Goal: Information Seeking & Learning: Find specific fact

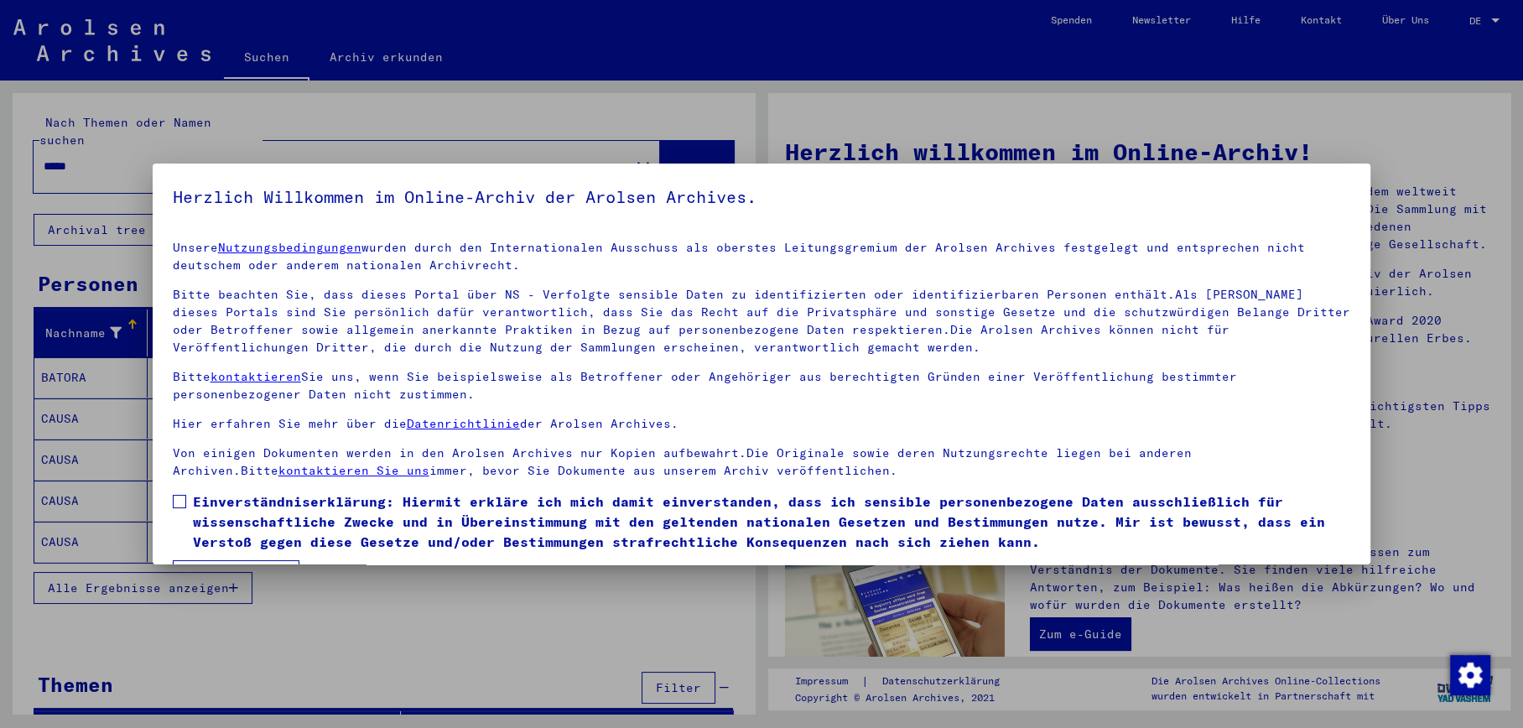
click at [189, 499] on label "Einverständniserklärung: Hiermit erkläre ich mich damit einverstanden, dass ich…" at bounding box center [762, 521] width 1178 height 60
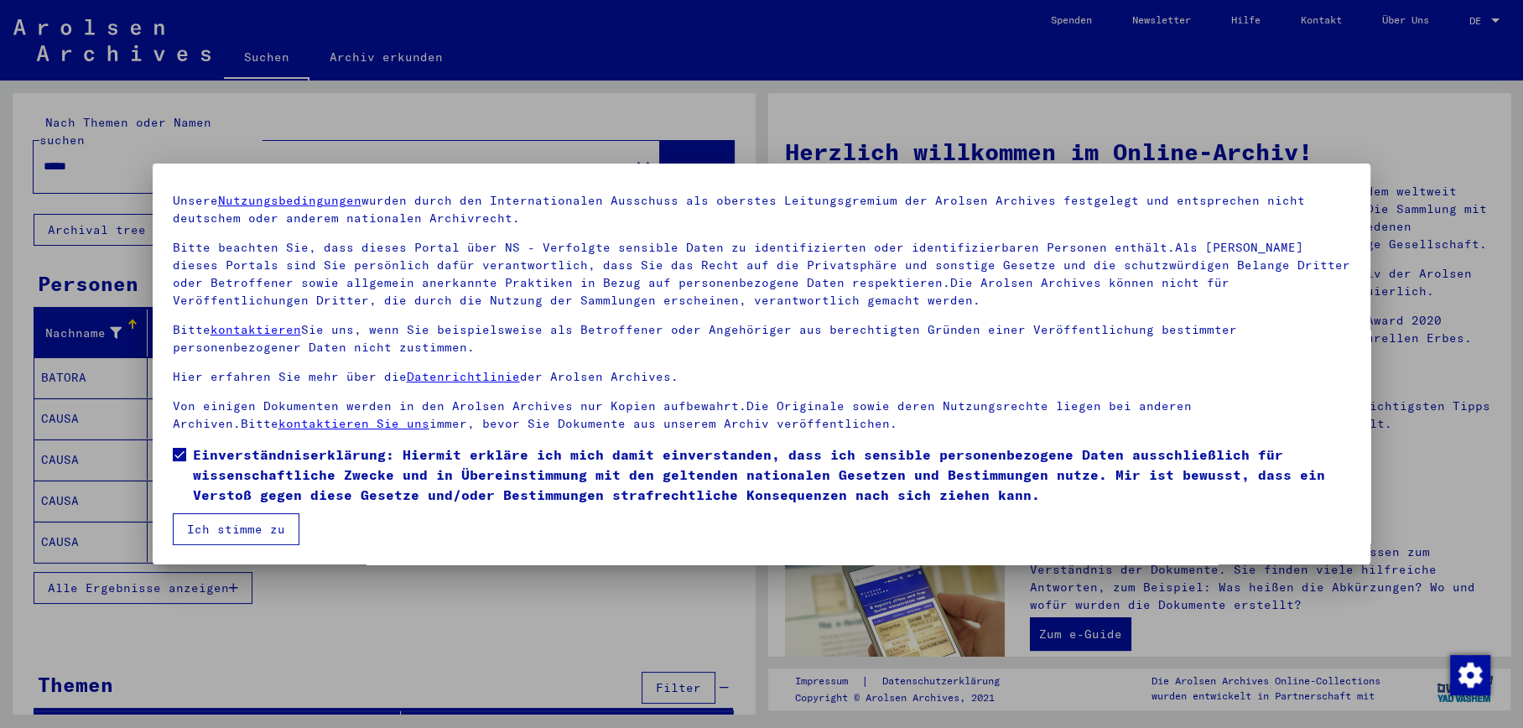
click at [253, 516] on button "Ich stimme zu" at bounding box center [236, 529] width 127 height 32
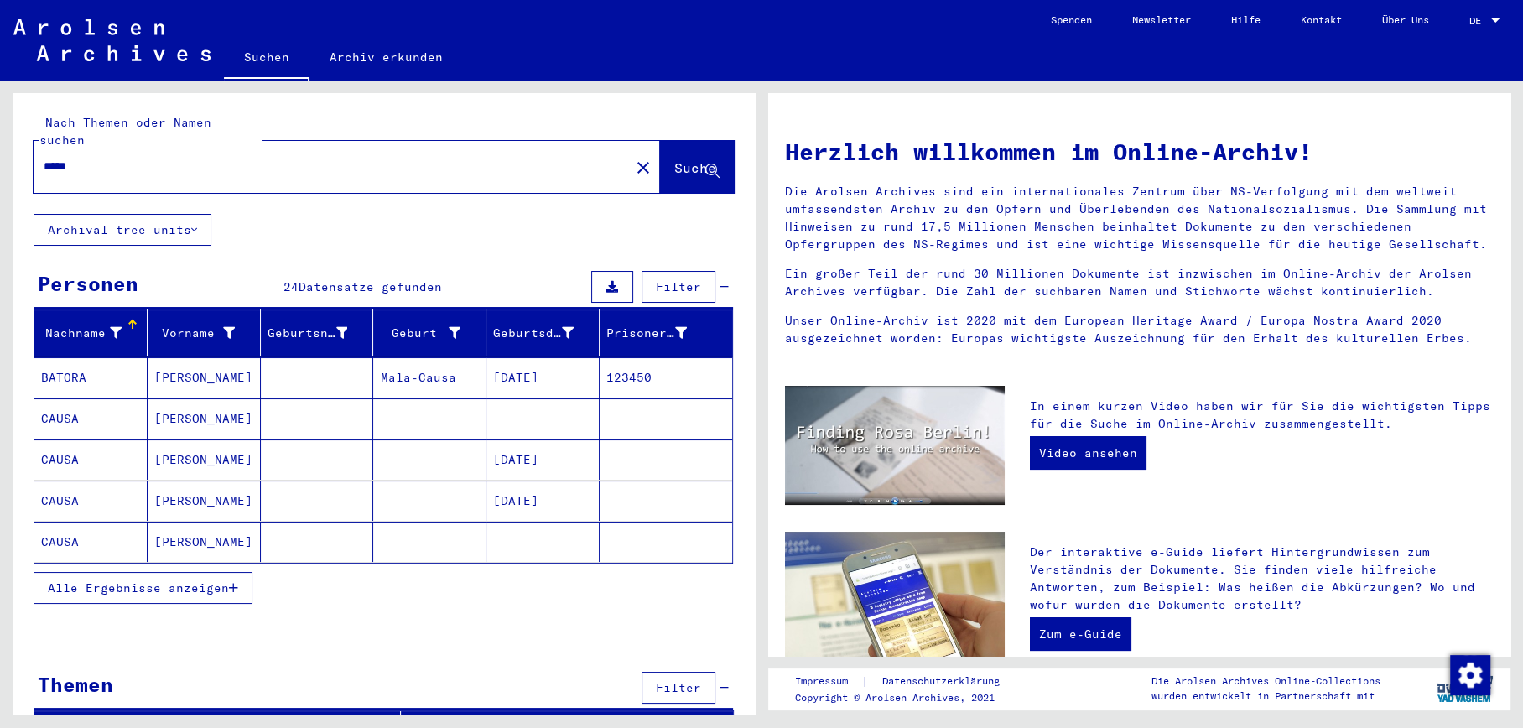
click at [56, 402] on mat-cell "CAUSA" at bounding box center [90, 418] width 113 height 40
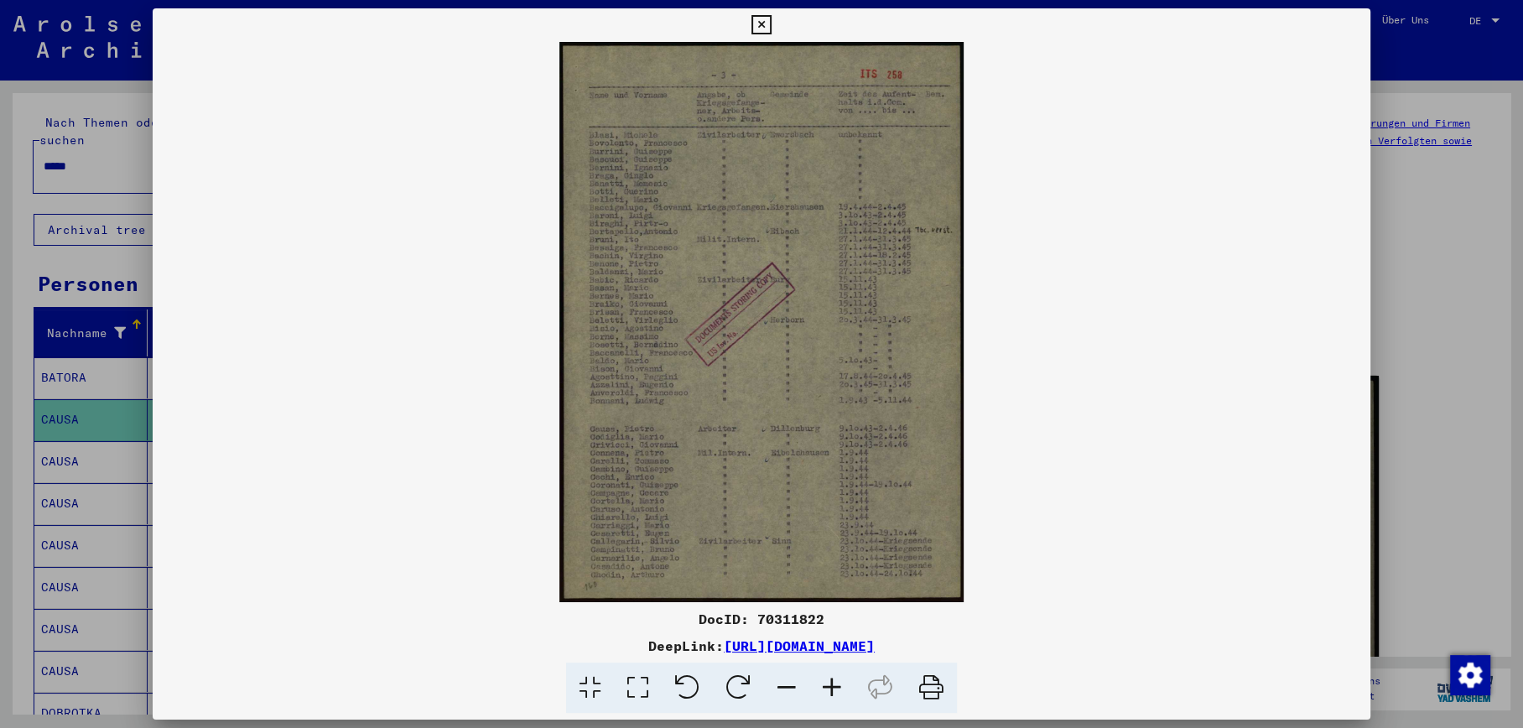
click at [830, 677] on icon at bounding box center [831, 687] width 45 height 51
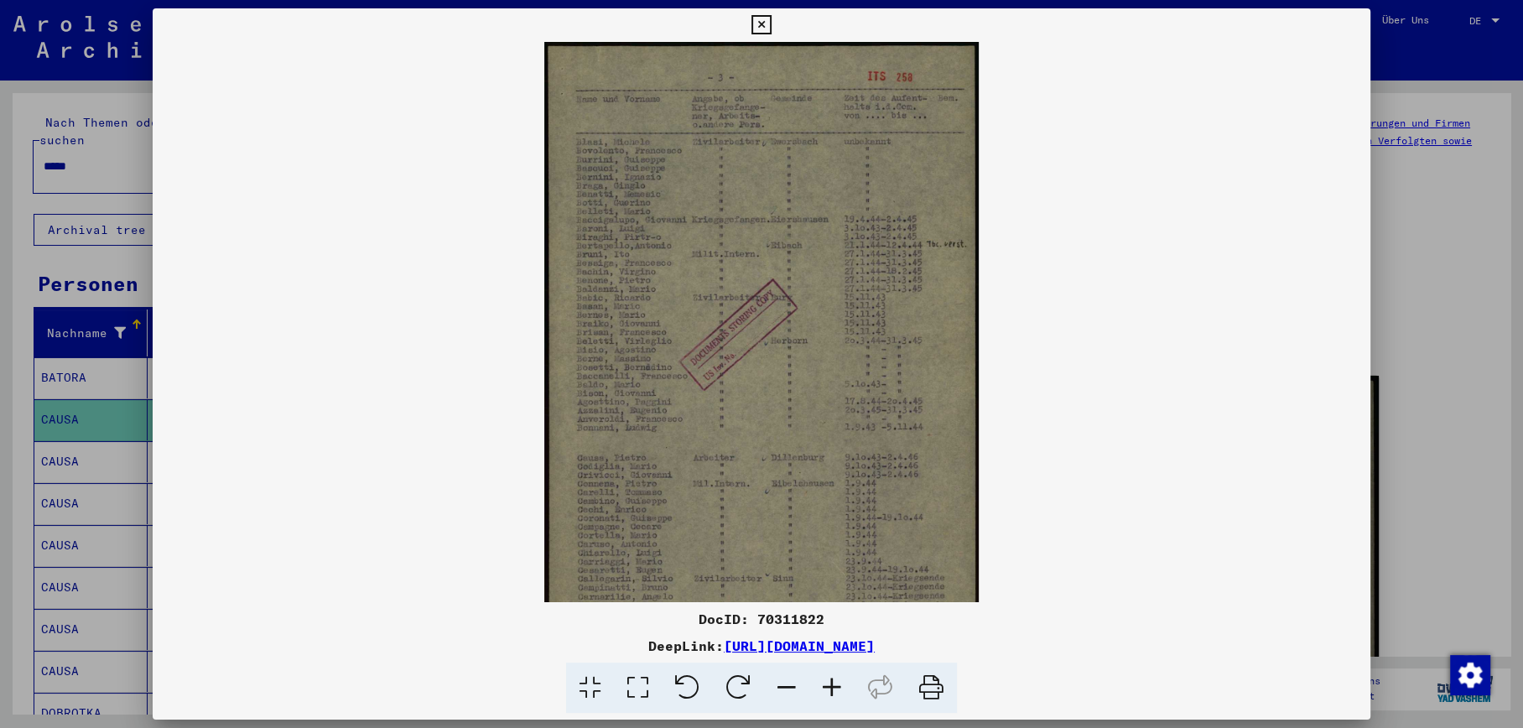
click at [830, 677] on icon at bounding box center [831, 687] width 45 height 51
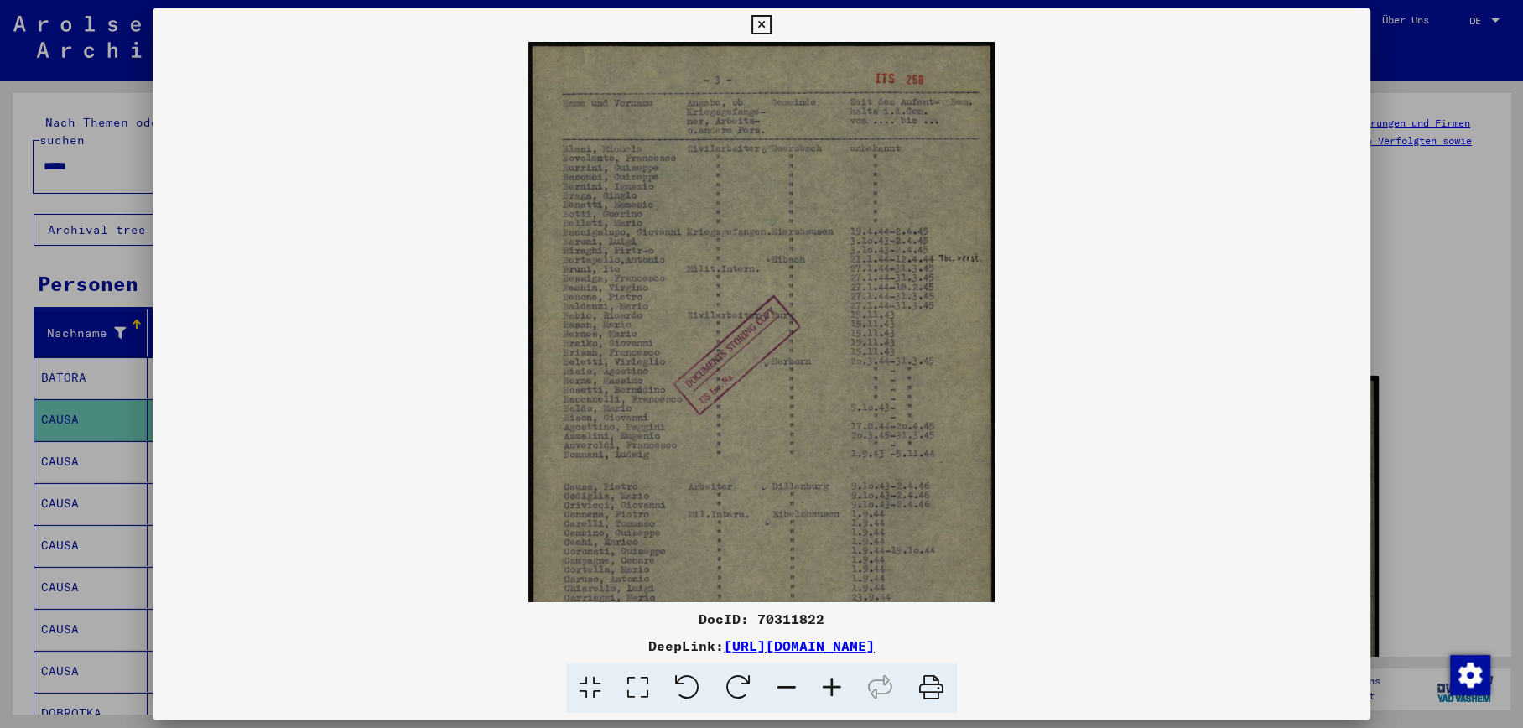
click at [830, 677] on icon at bounding box center [831, 687] width 45 height 51
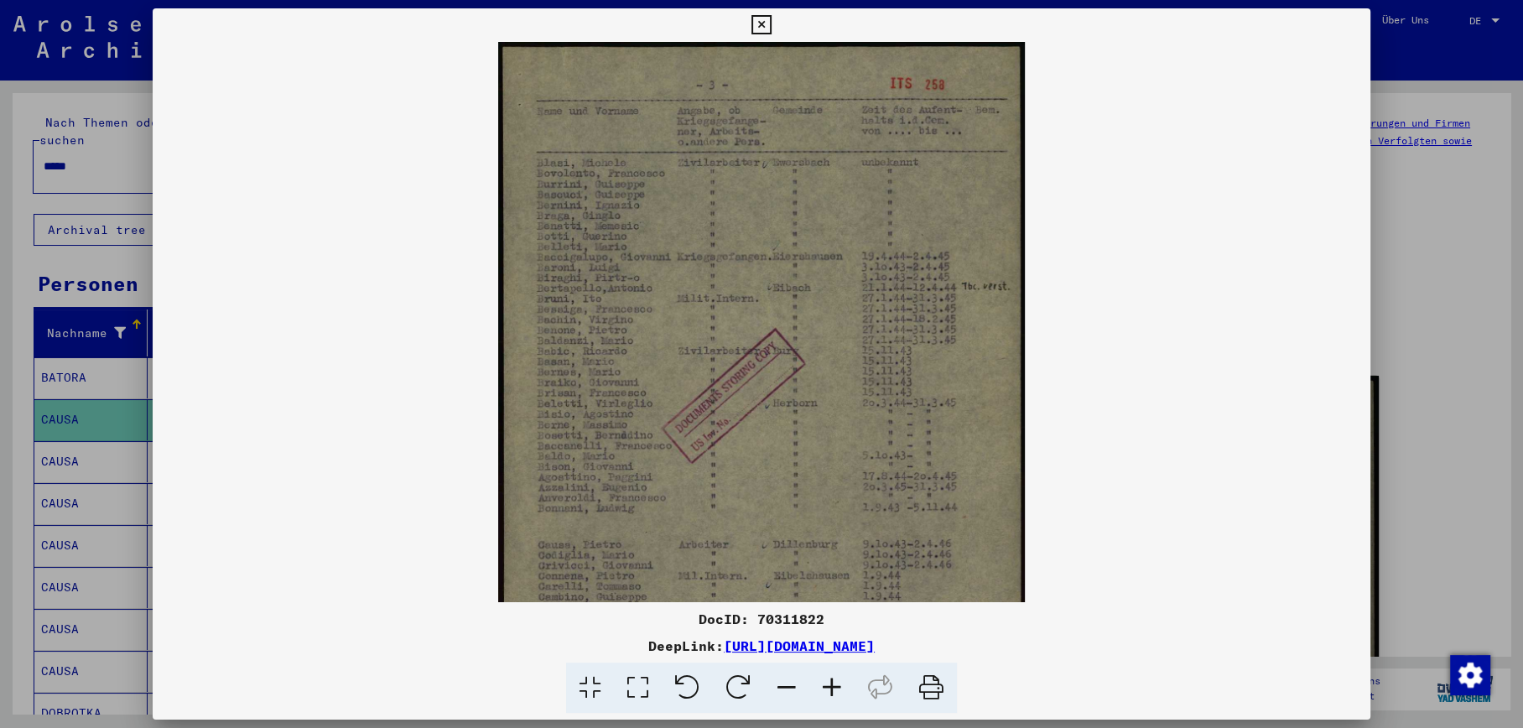
click at [830, 677] on icon at bounding box center [831, 687] width 45 height 51
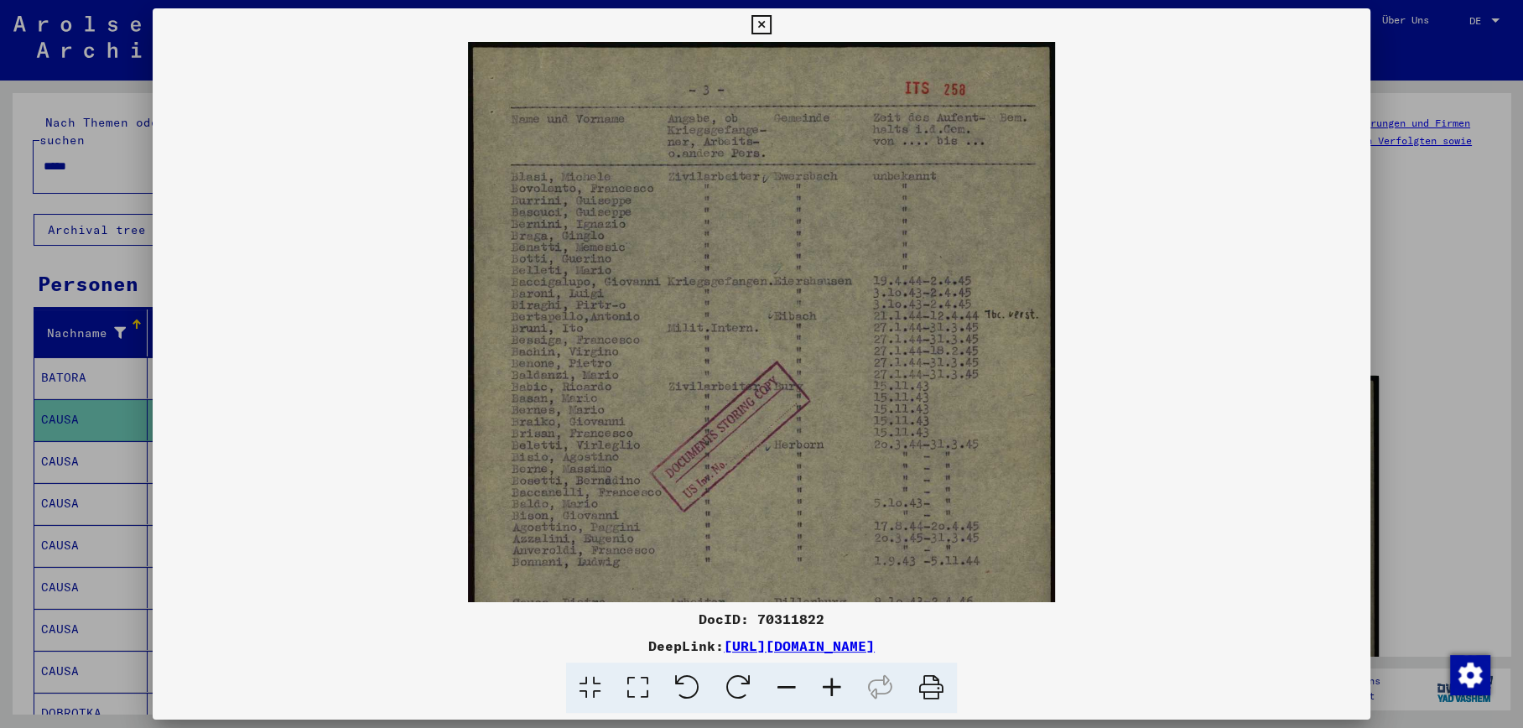
click at [830, 677] on icon at bounding box center [831, 687] width 45 height 51
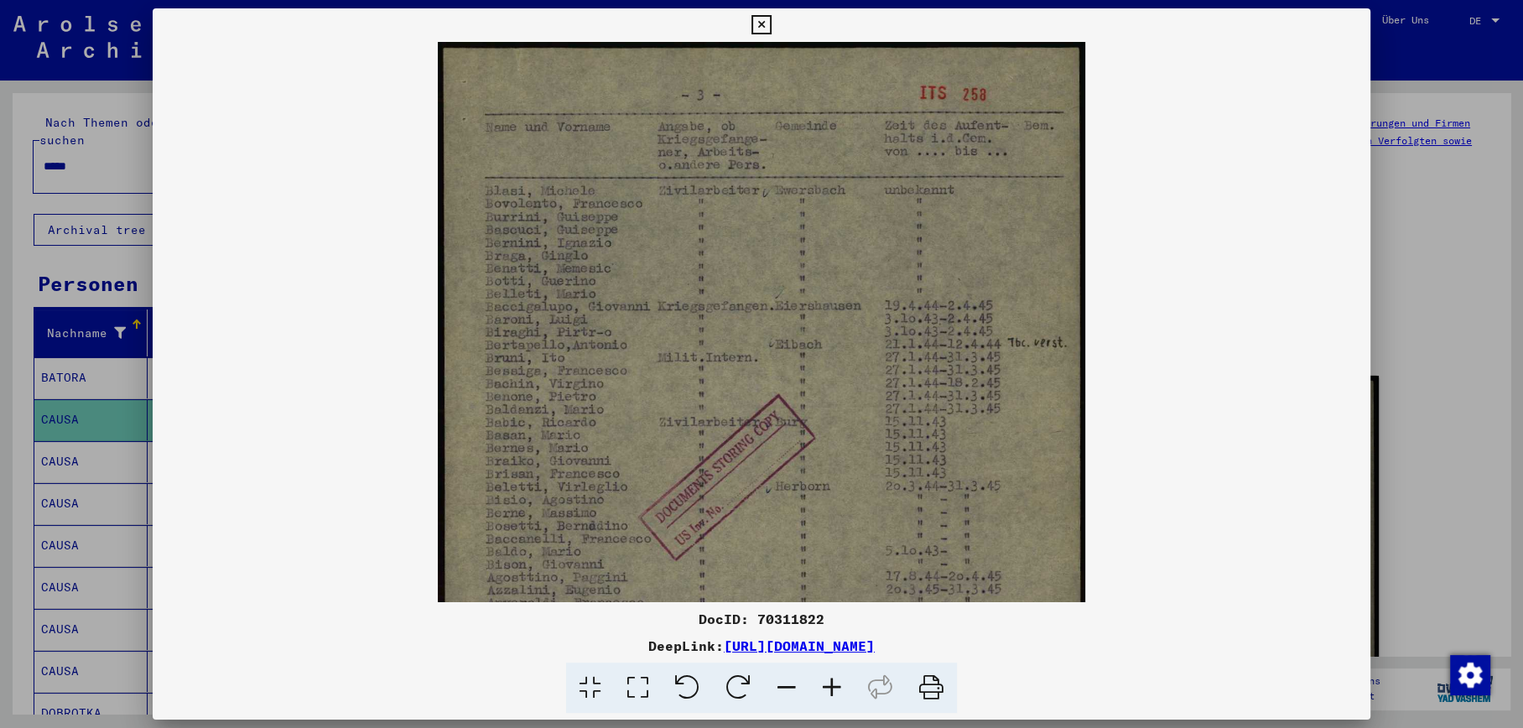
click at [830, 677] on icon at bounding box center [831, 687] width 45 height 51
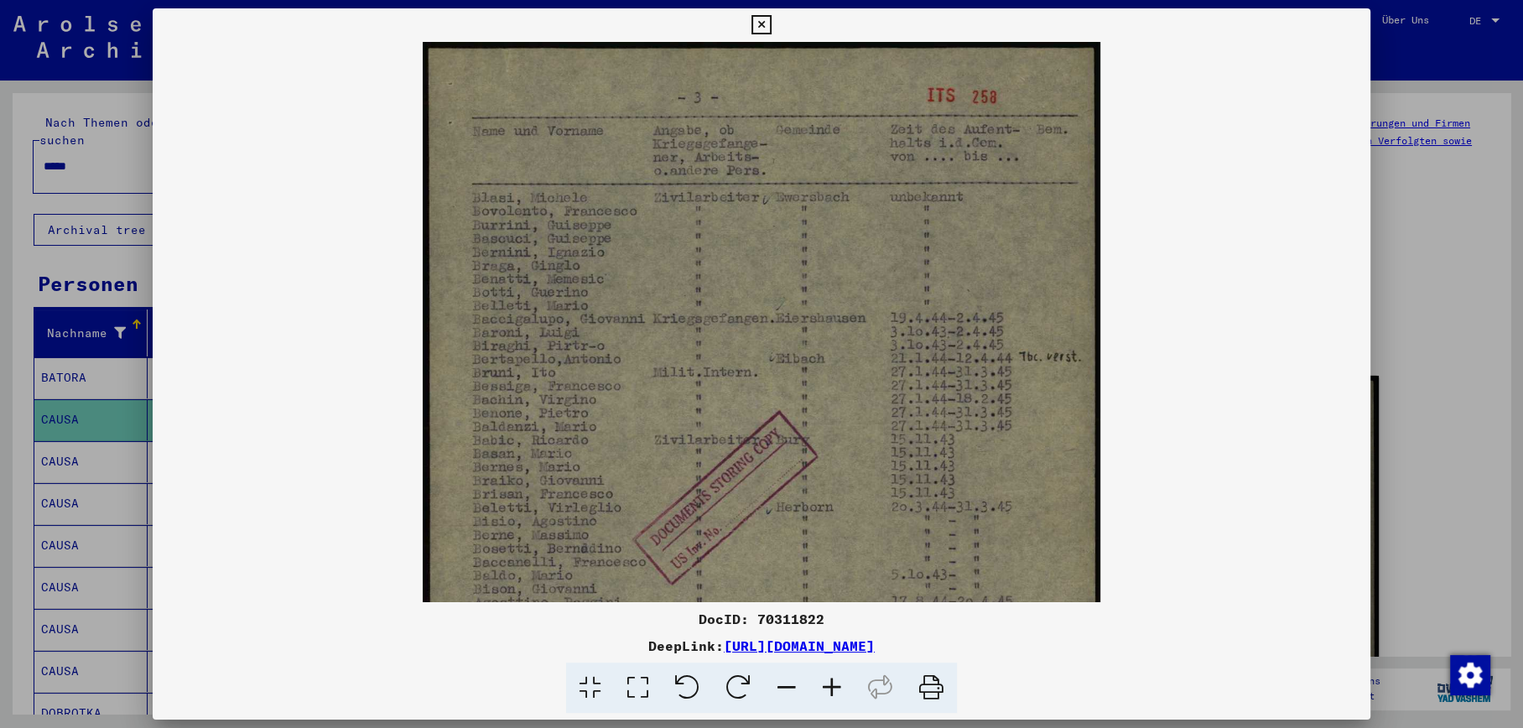
click at [830, 677] on icon at bounding box center [831, 687] width 45 height 51
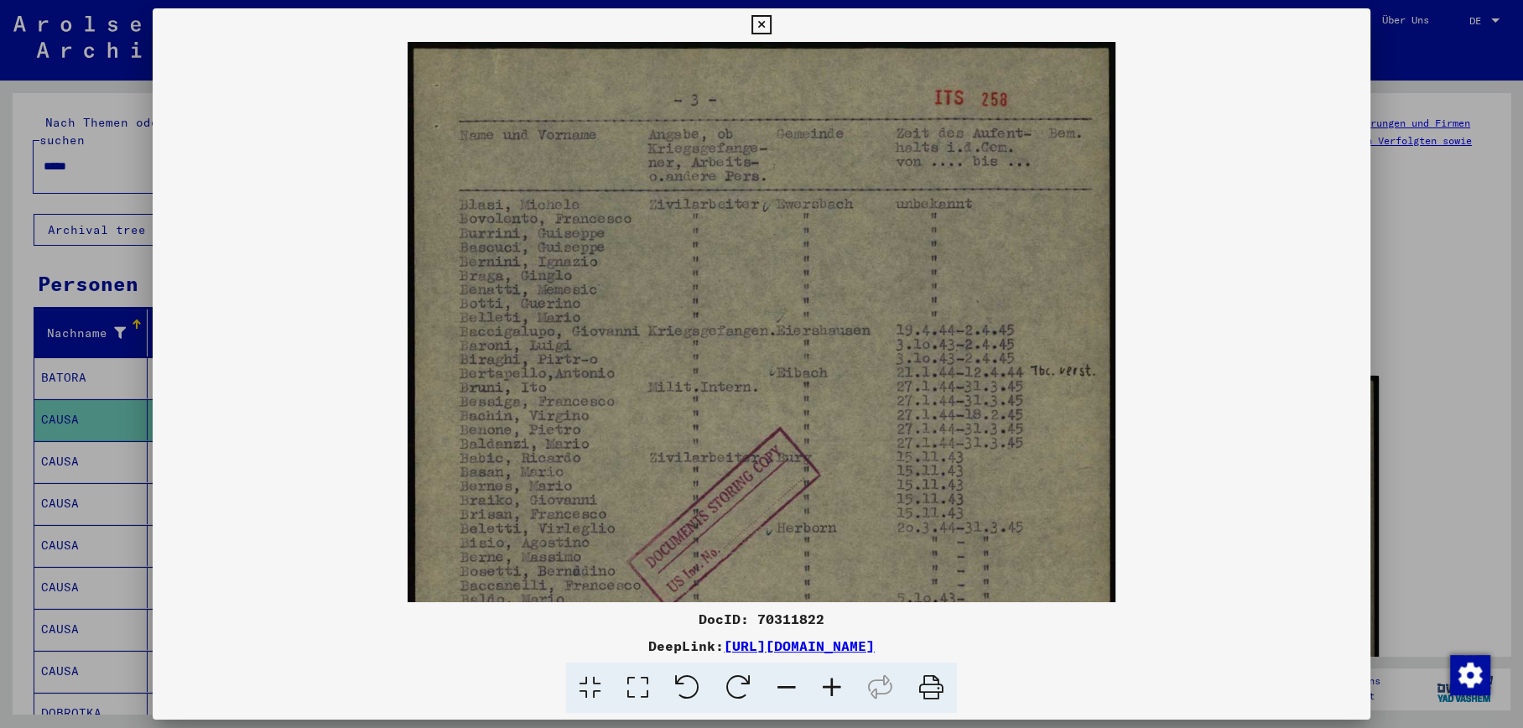
click at [830, 677] on icon at bounding box center [831, 687] width 45 height 51
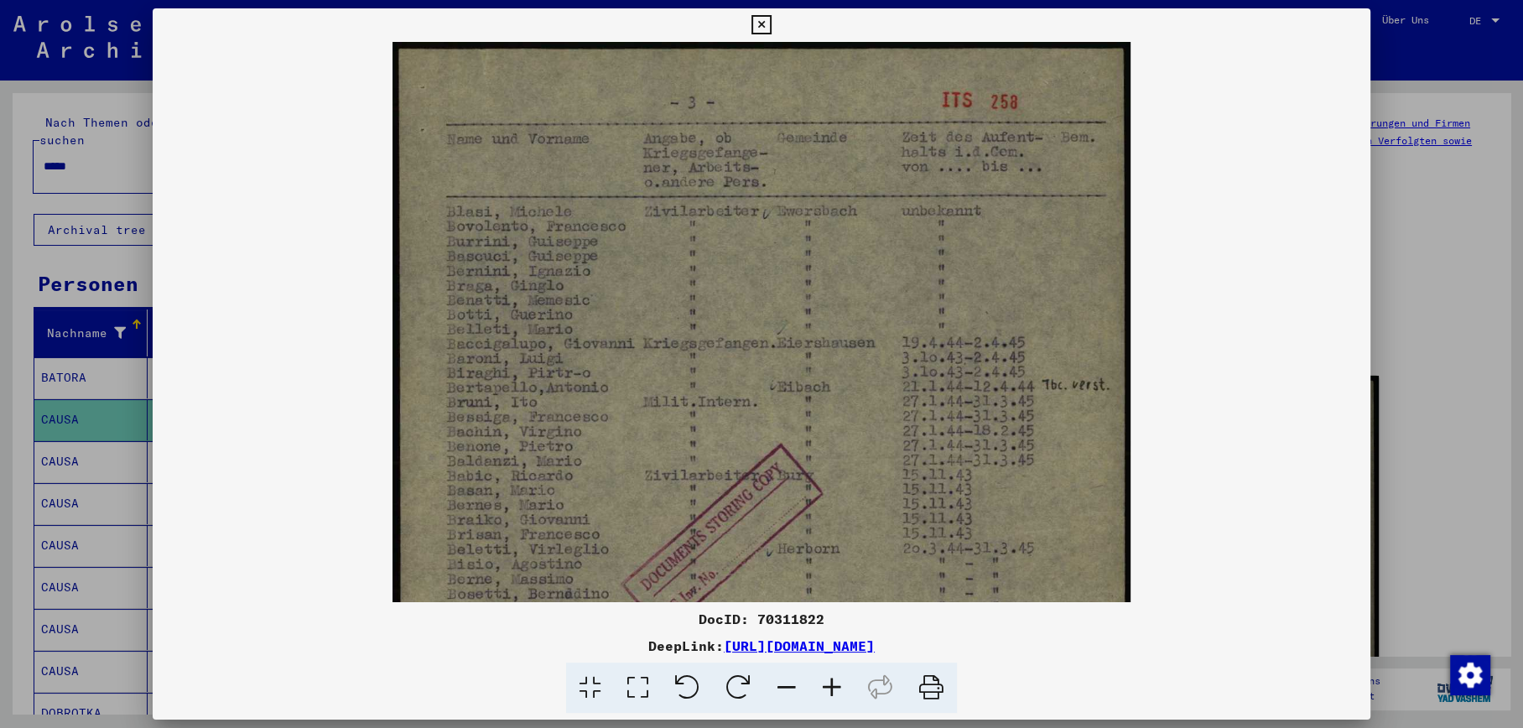
click at [830, 677] on icon at bounding box center [831, 687] width 45 height 51
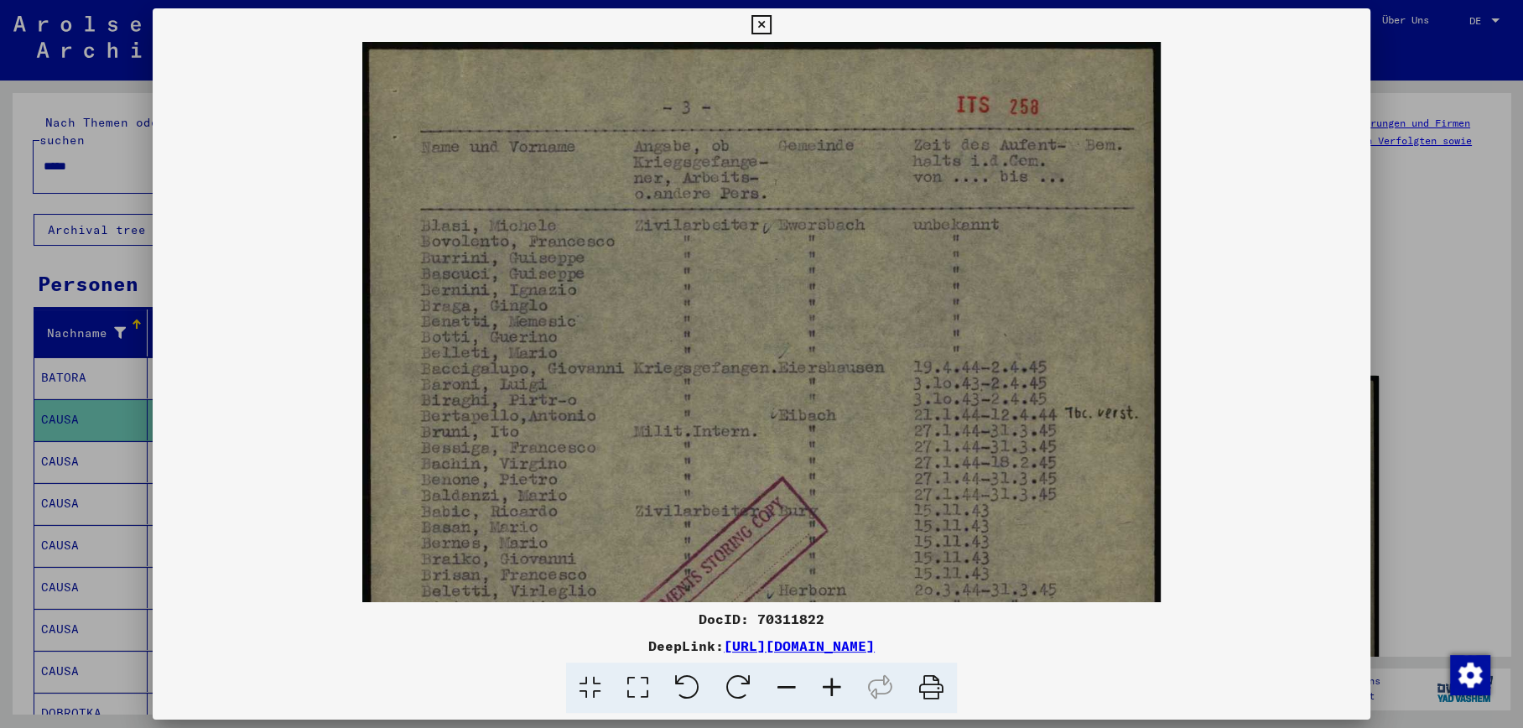
click at [830, 677] on icon at bounding box center [831, 687] width 45 height 51
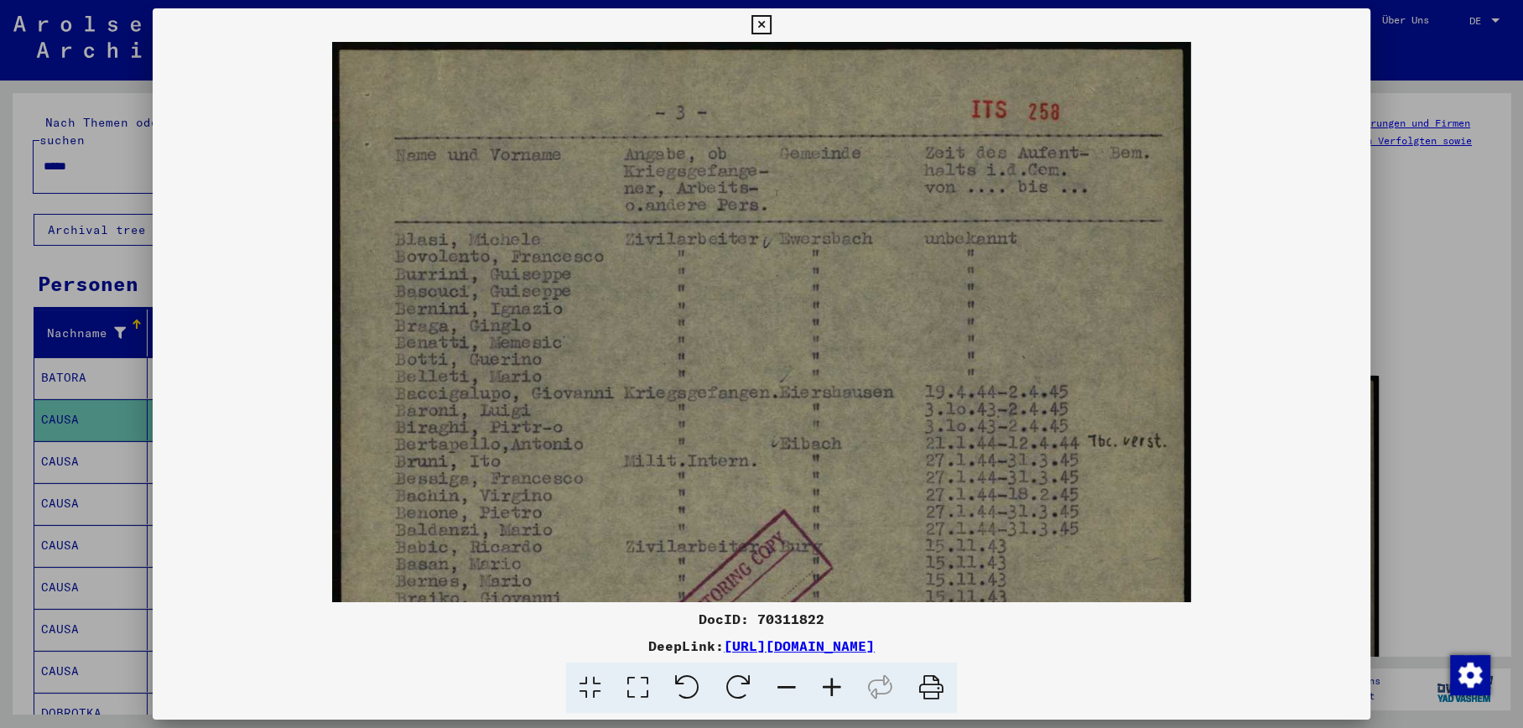
click at [830, 677] on icon at bounding box center [831, 687] width 45 height 51
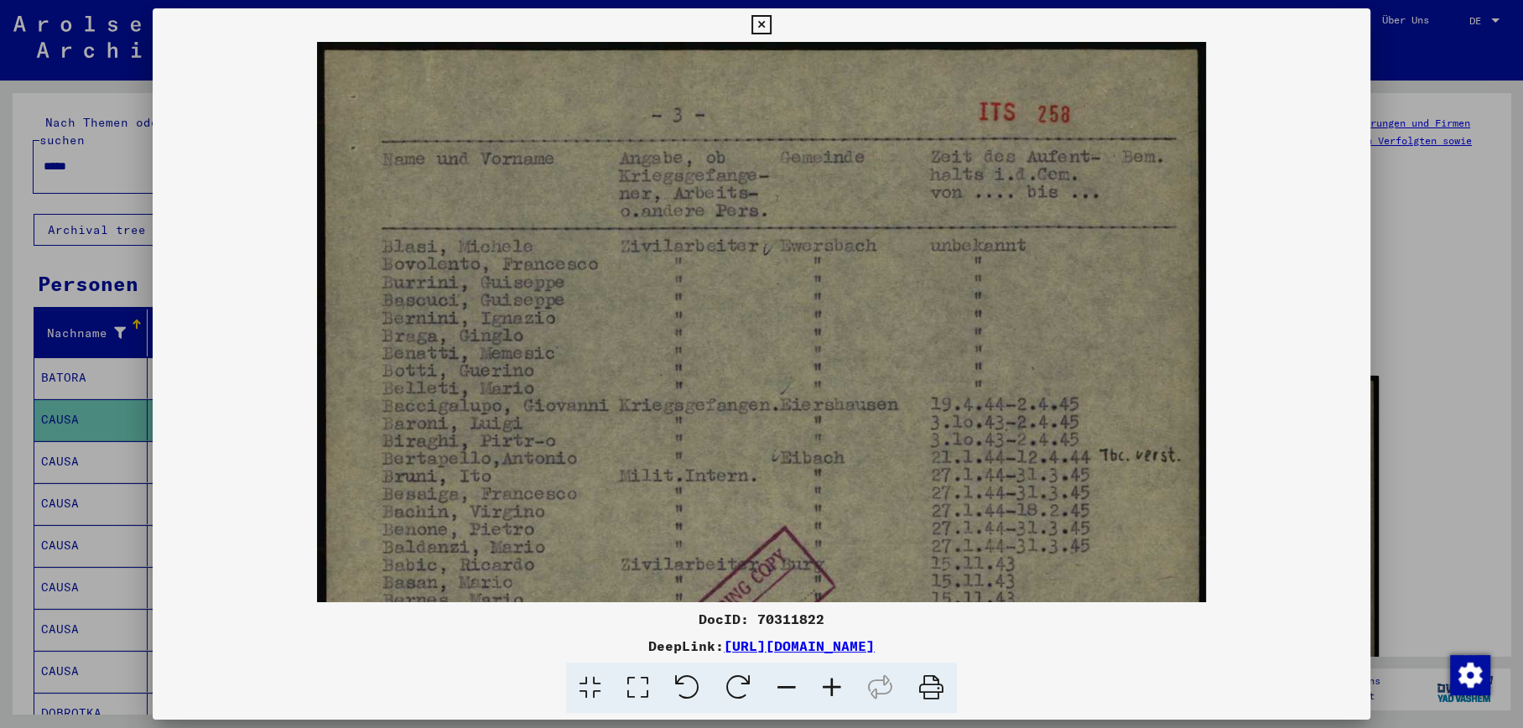
click at [830, 677] on icon at bounding box center [831, 687] width 45 height 51
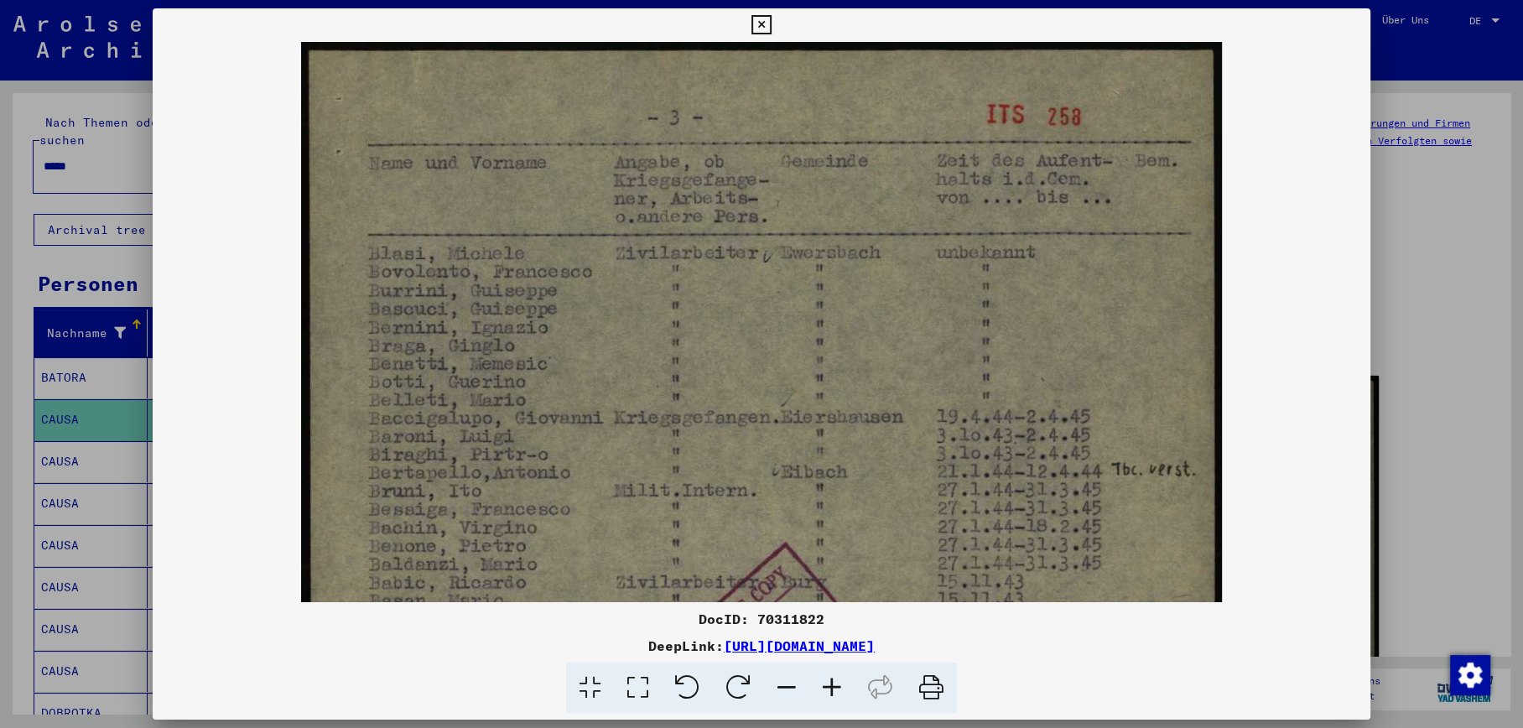
click at [830, 677] on icon at bounding box center [831, 687] width 45 height 51
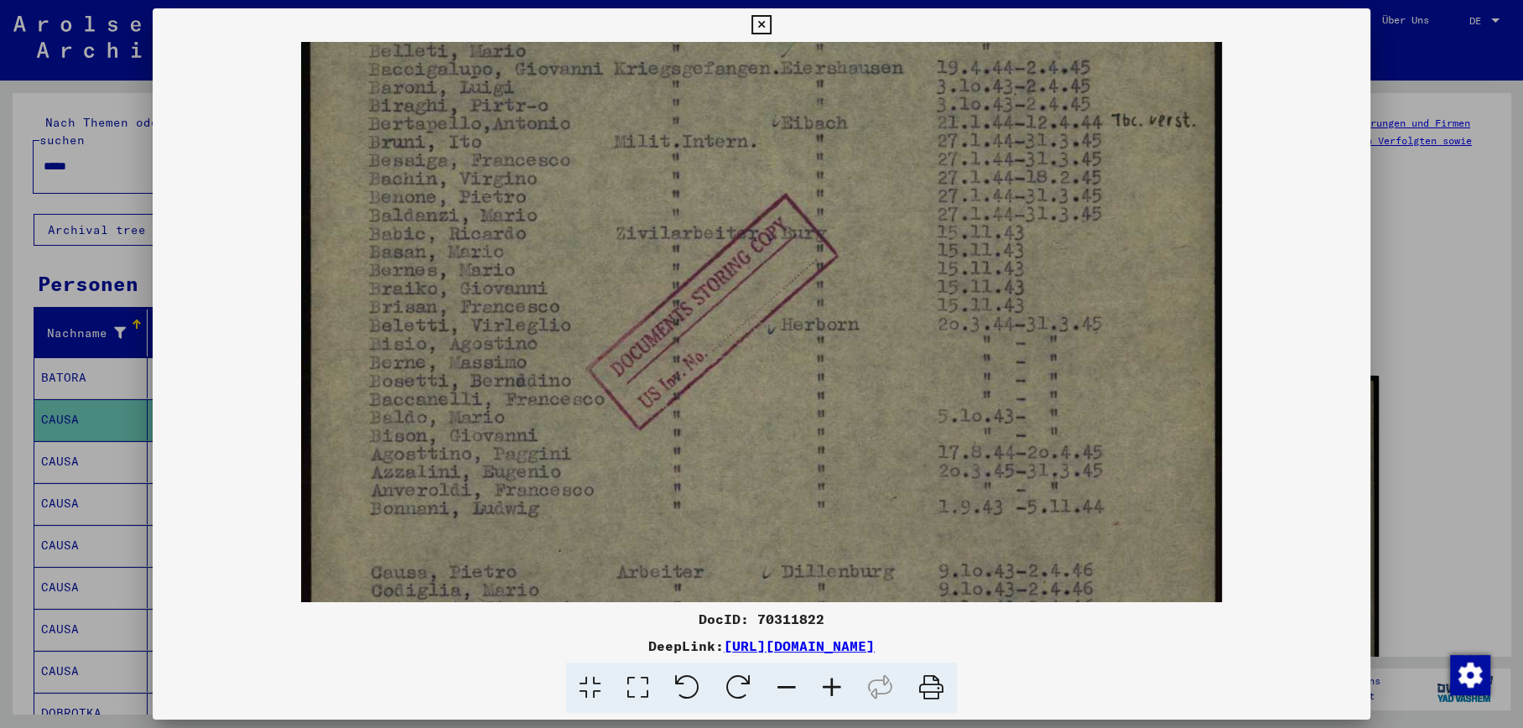
drag, startPoint x: 670, startPoint y: 491, endPoint x: 667, endPoint y: 49, distance: 441.9
click at [667, 49] on img at bounding box center [761, 329] width 920 height 1273
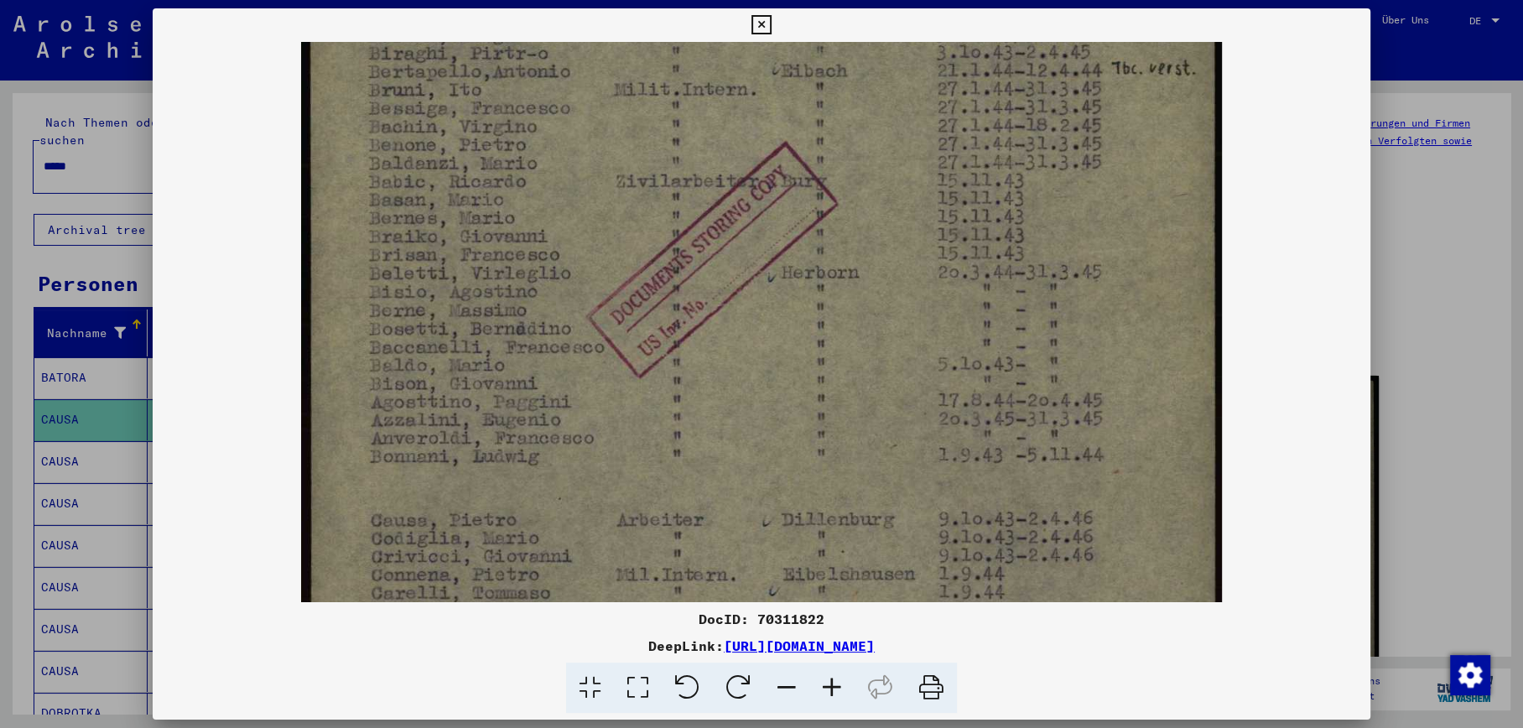
scroll to position [402, 0]
drag, startPoint x: 667, startPoint y: 398, endPoint x: 662, endPoint y: 435, distance: 37.2
click at [662, 435] on img at bounding box center [761, 276] width 920 height 1273
click at [42, 442] on div at bounding box center [761, 364] width 1523 height 728
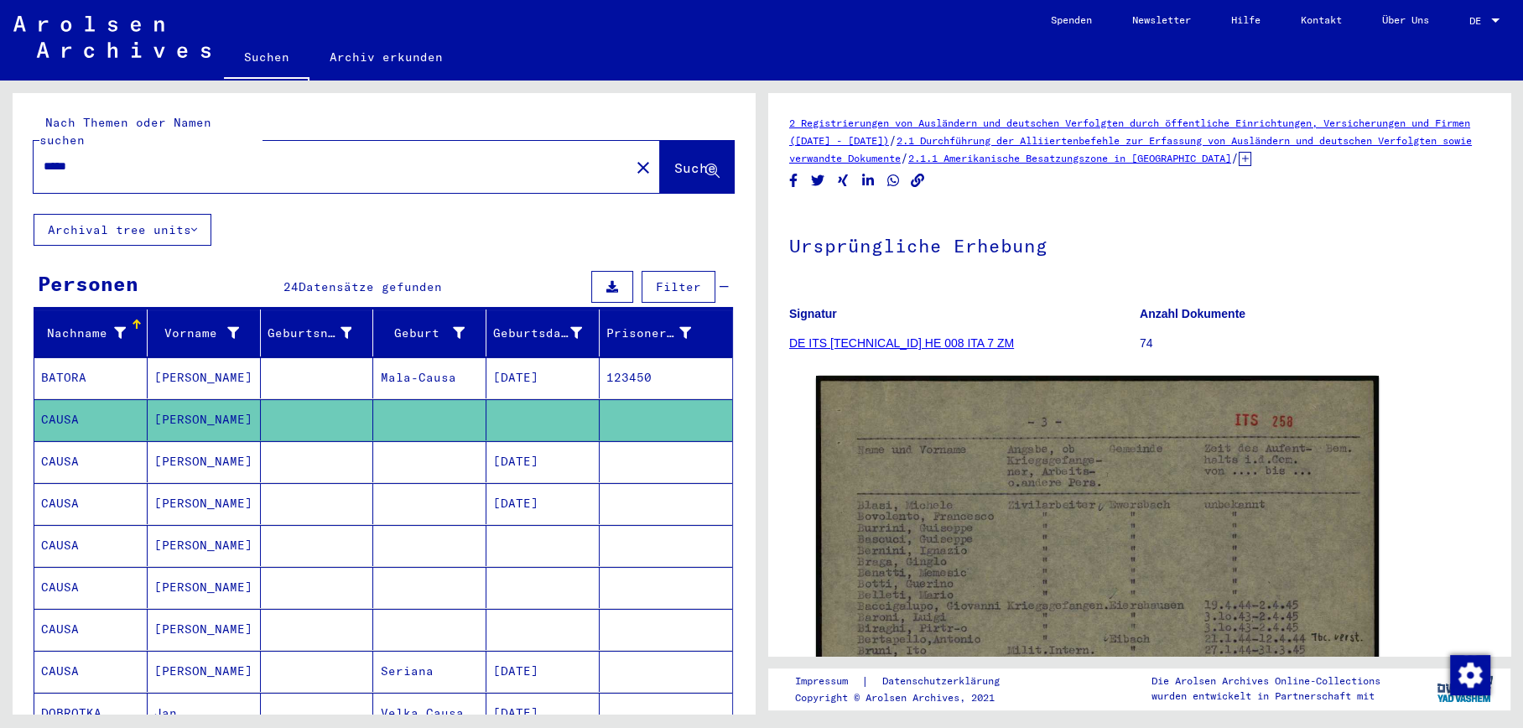
click at [54, 442] on mat-cell "CAUSA" at bounding box center [90, 461] width 113 height 41
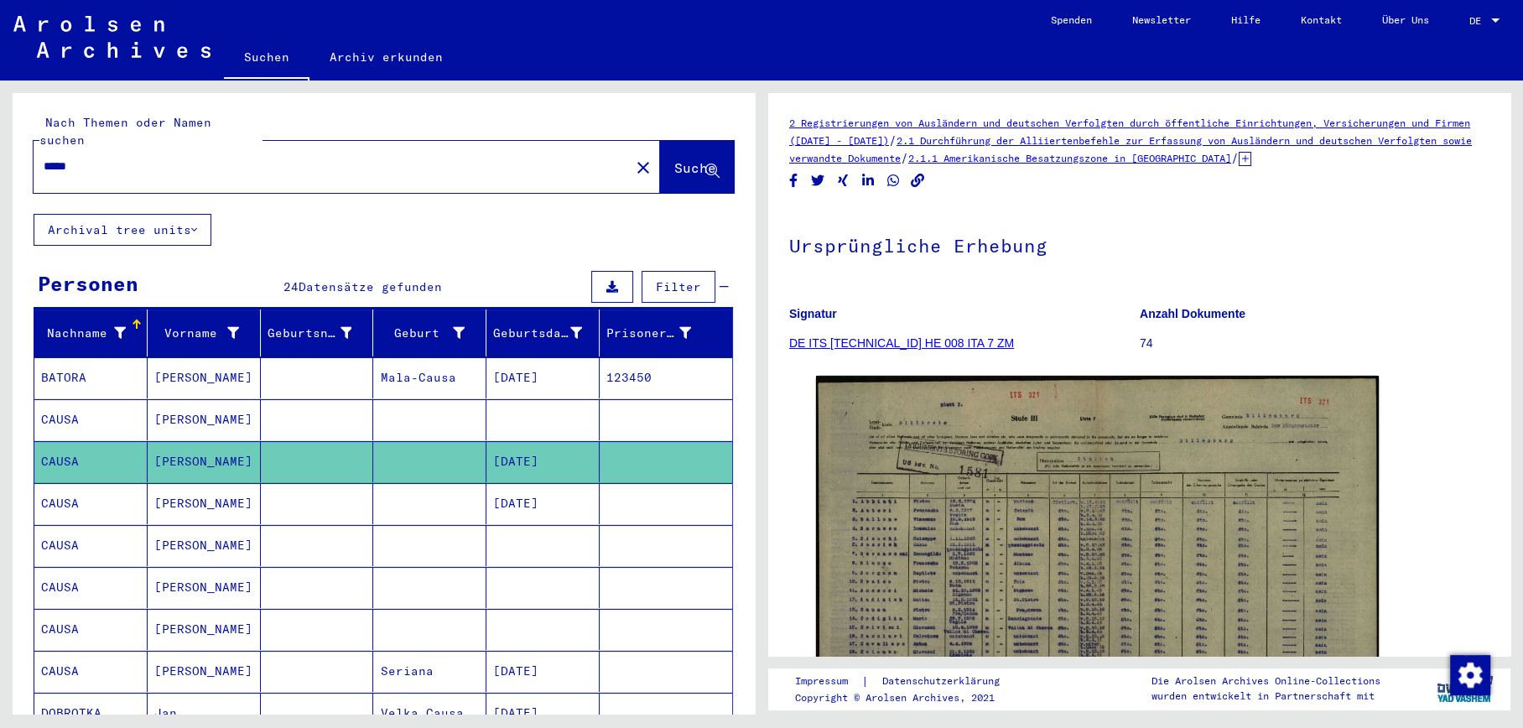
click at [63, 492] on mat-cell "CAUSA" at bounding box center [90, 503] width 113 height 41
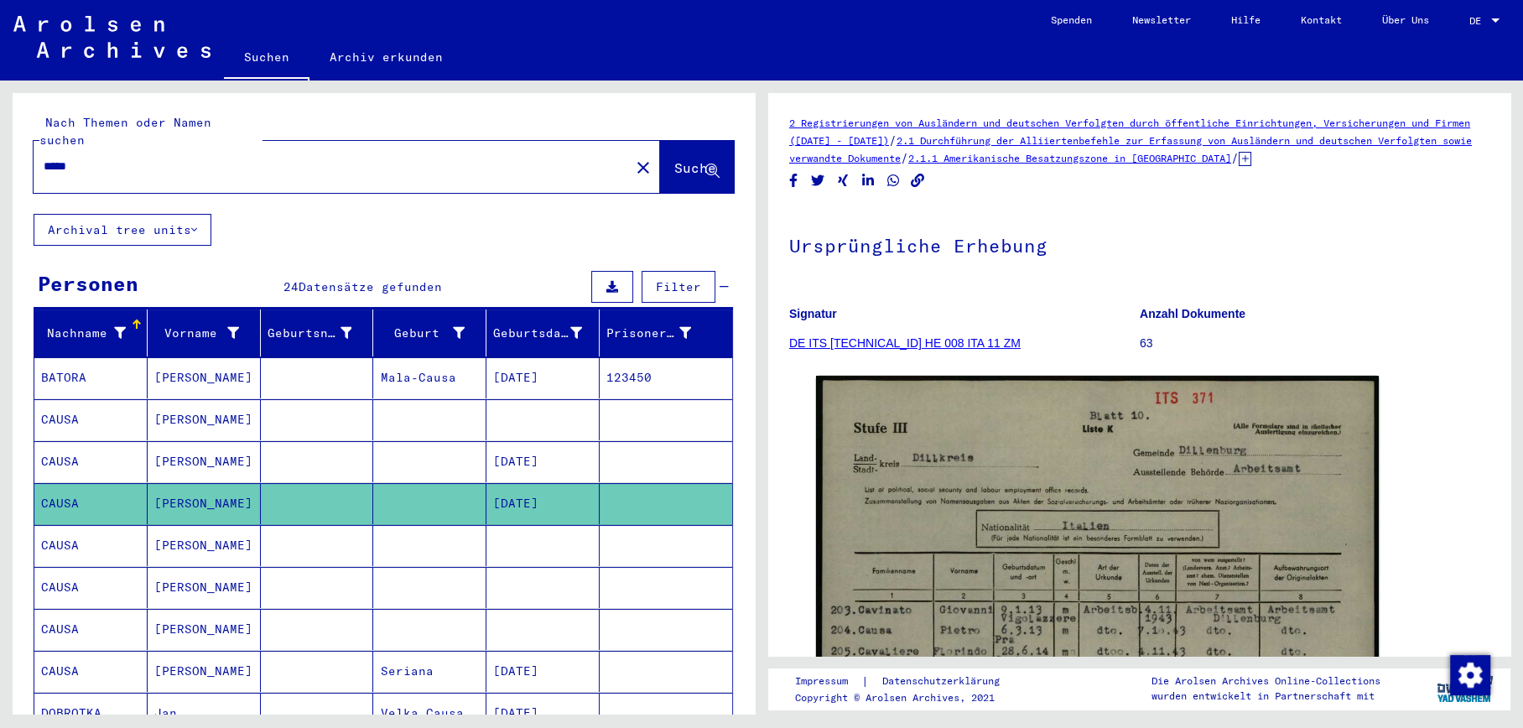
click at [56, 527] on mat-cell "CAUSA" at bounding box center [90, 545] width 113 height 41
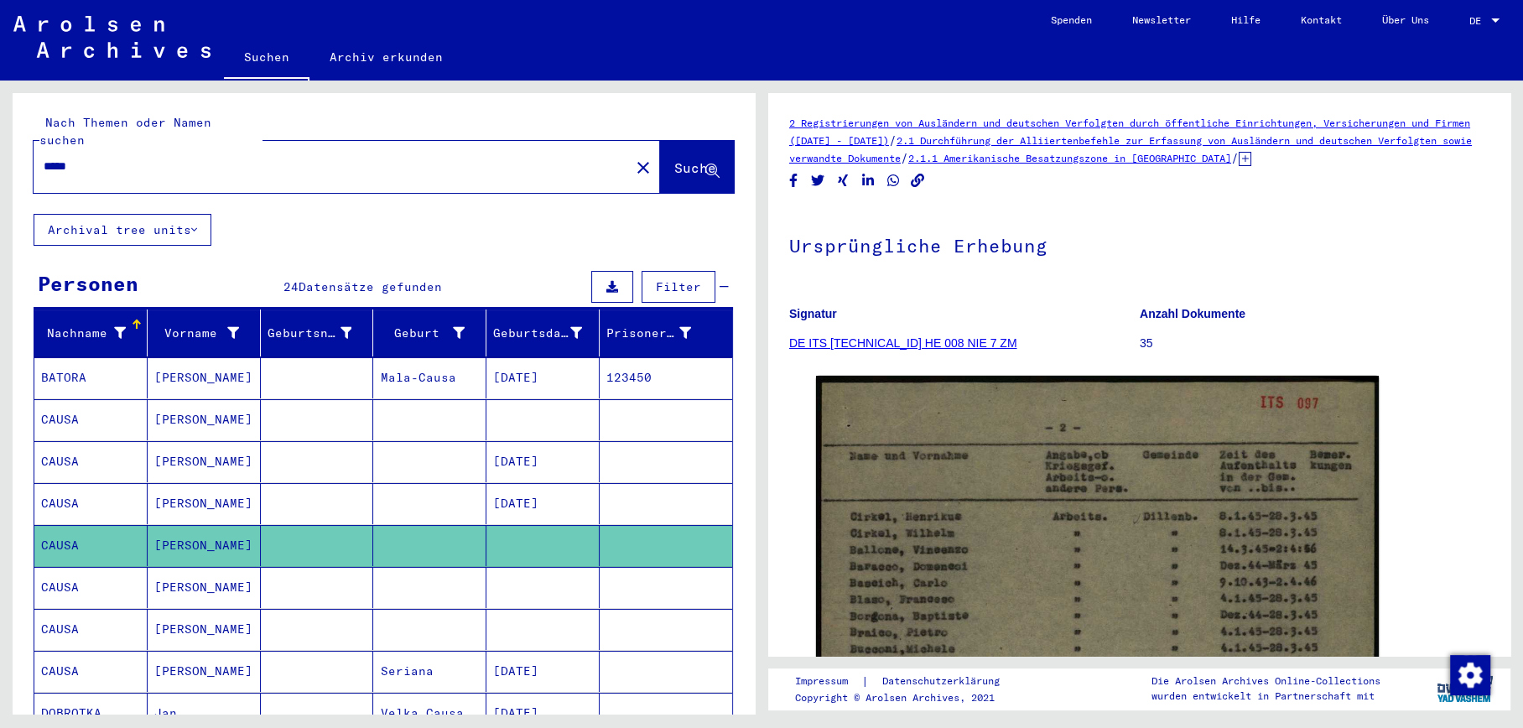
click at [56, 571] on mat-cell "CAUSA" at bounding box center [90, 587] width 113 height 41
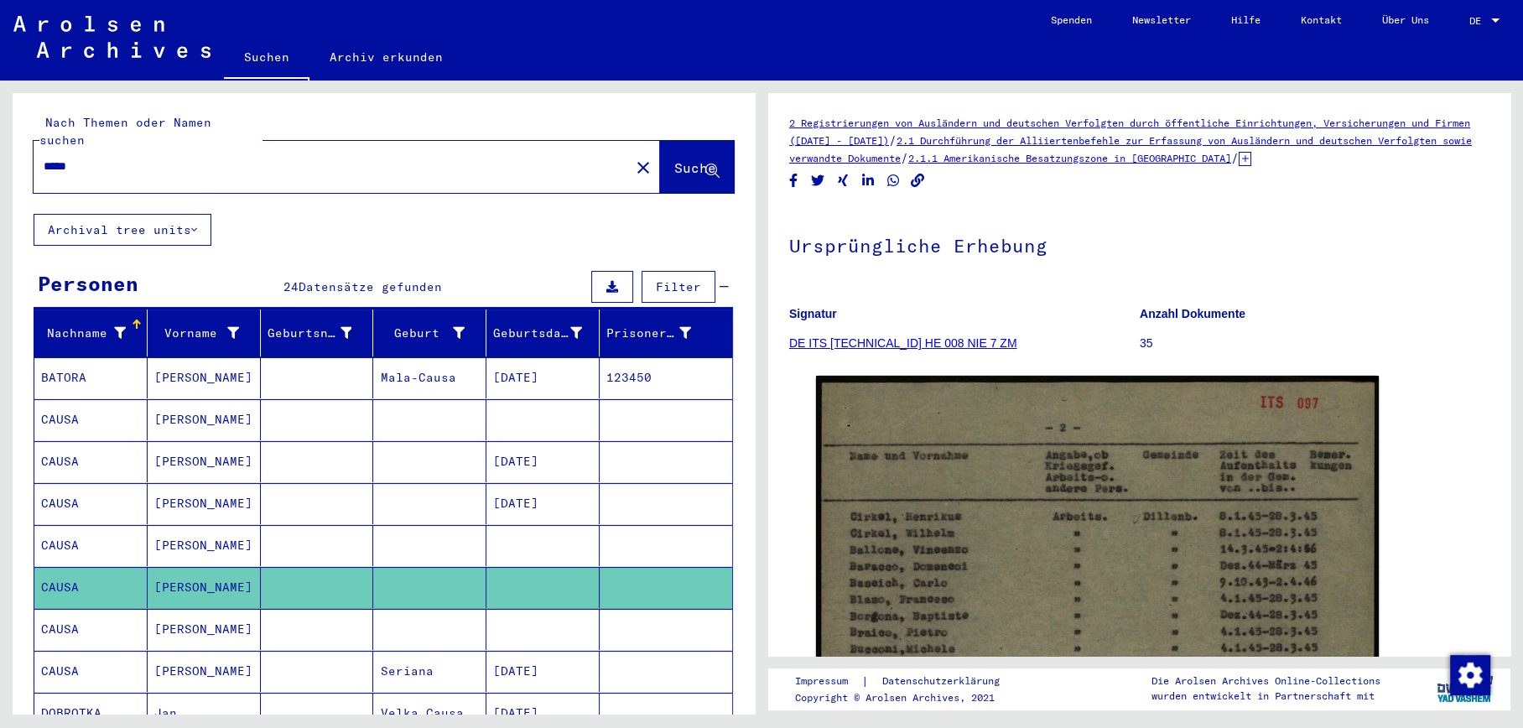
scroll to position [553, 0]
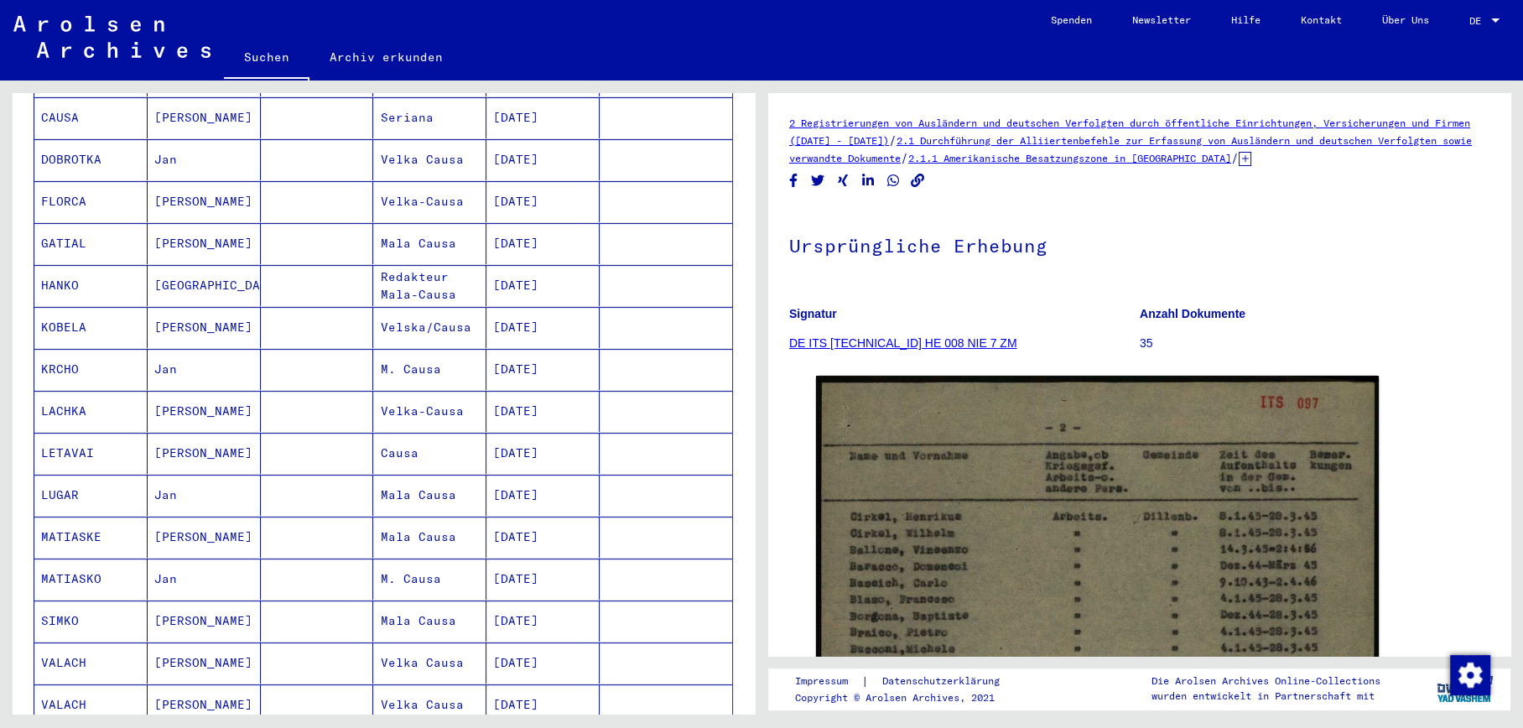
click at [52, 602] on mat-cell "SIMKO" at bounding box center [90, 620] width 113 height 41
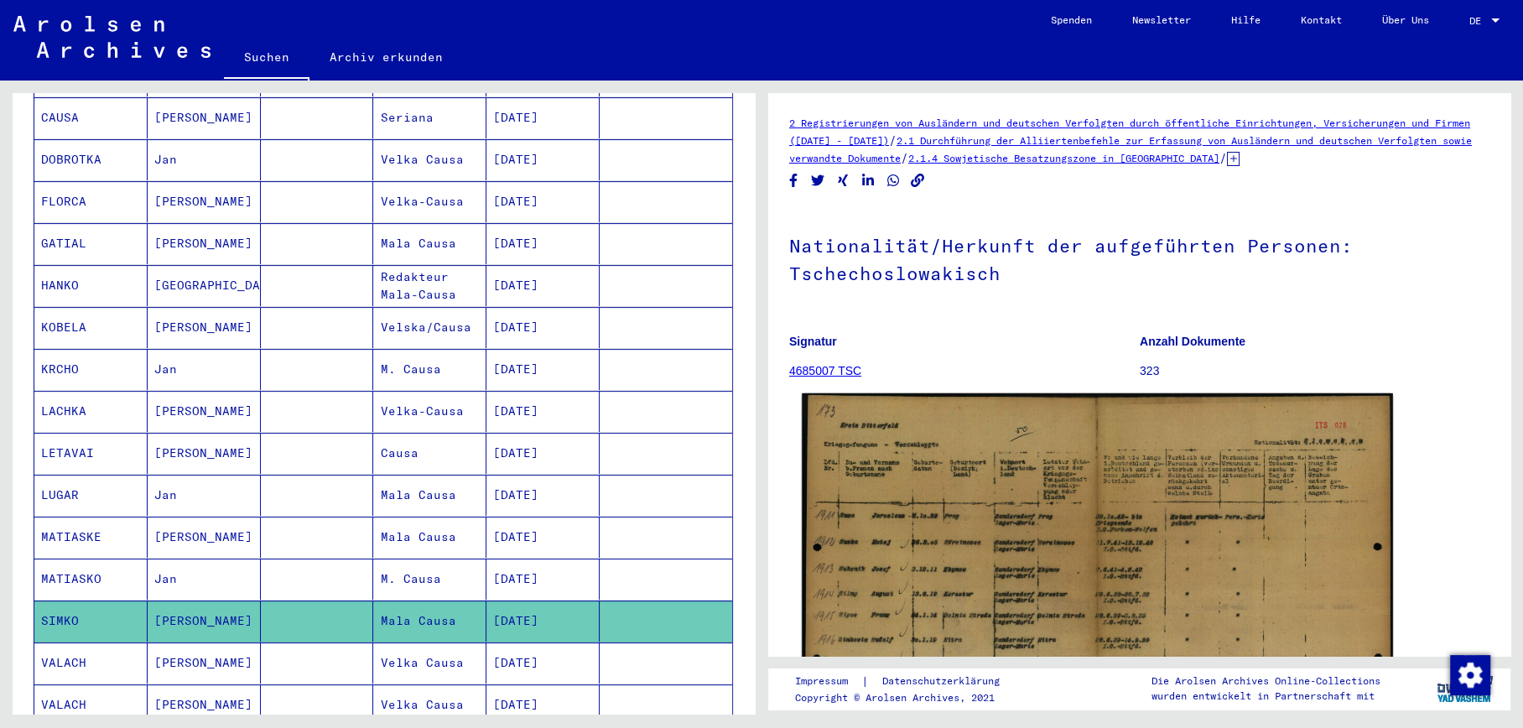
click at [947, 600] on img at bounding box center [1097, 600] width 591 height 414
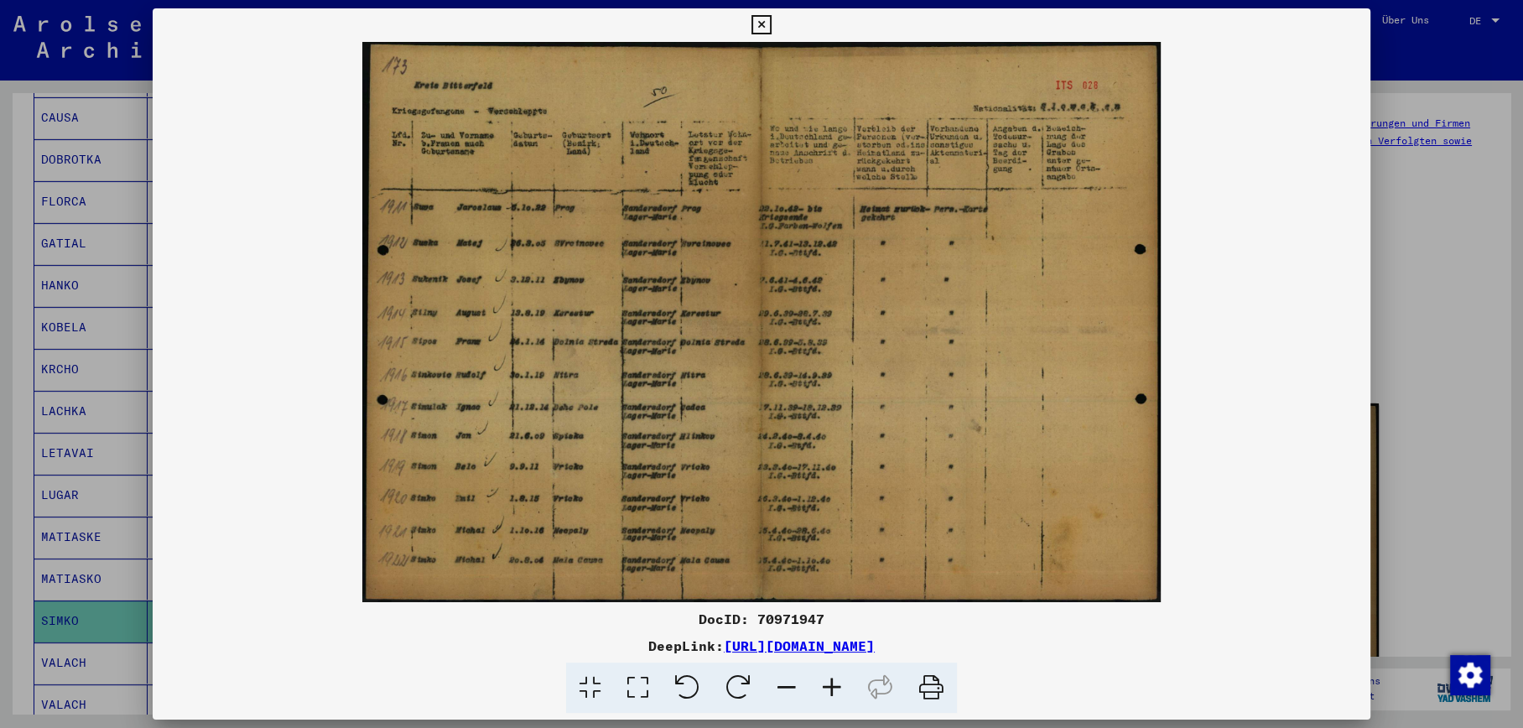
click at [832, 690] on icon at bounding box center [831, 687] width 45 height 51
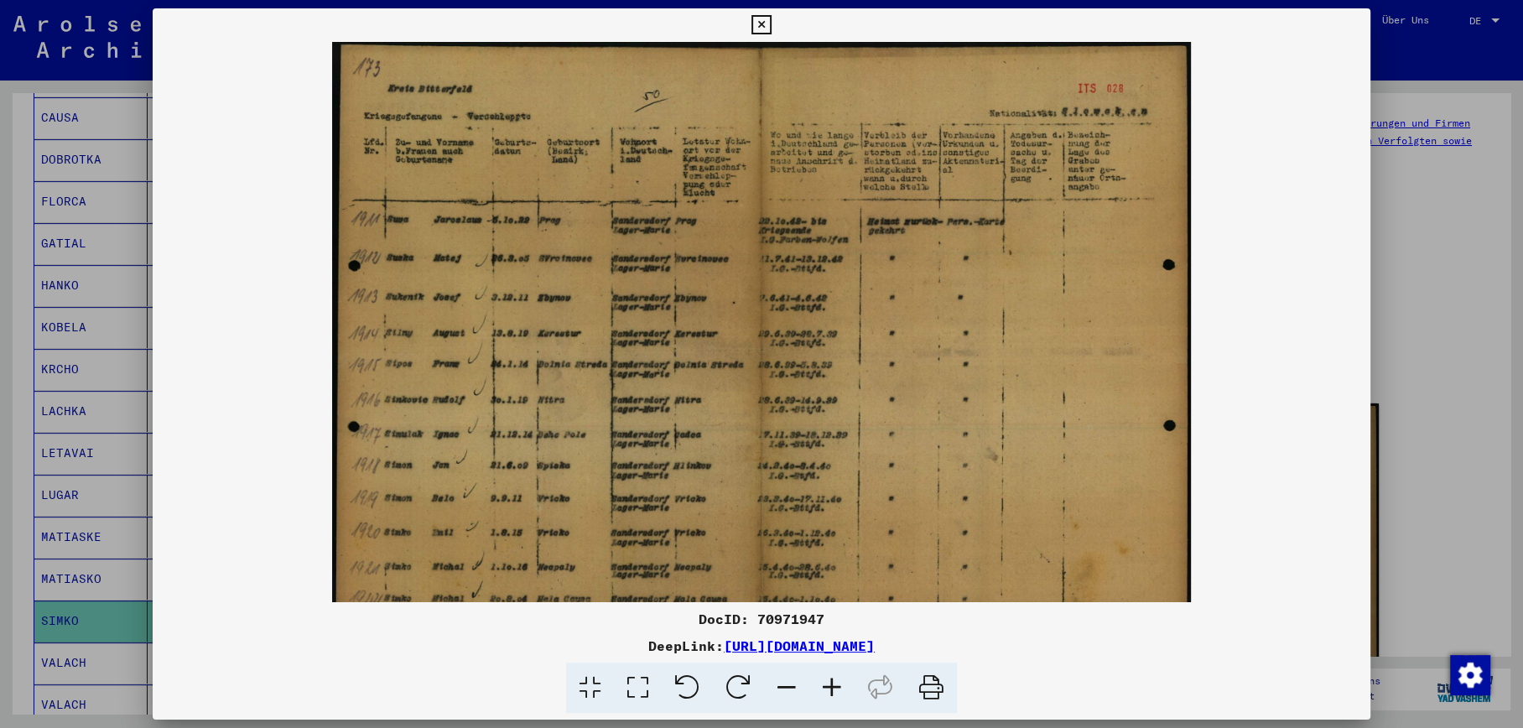
click at [832, 690] on icon at bounding box center [831, 687] width 45 height 51
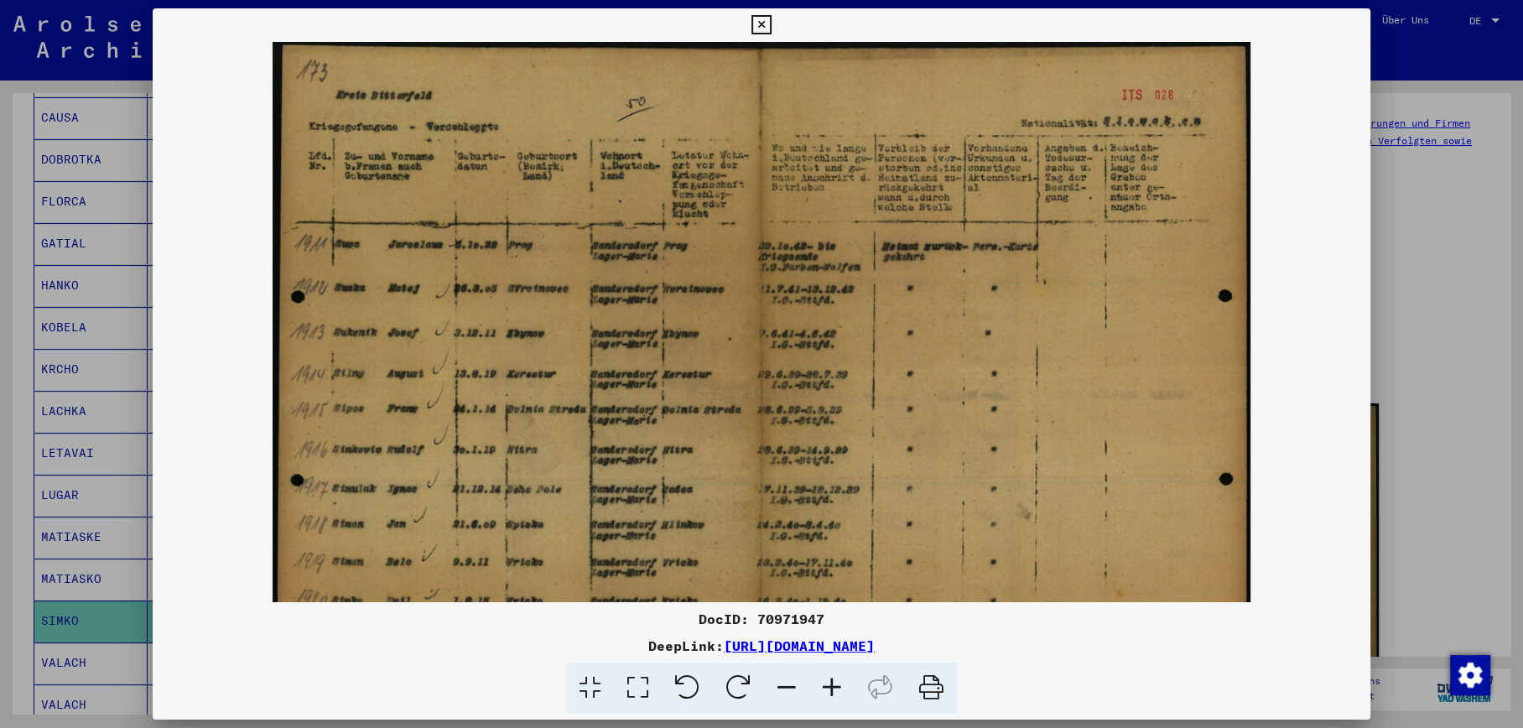
click at [832, 690] on icon at bounding box center [831, 687] width 45 height 51
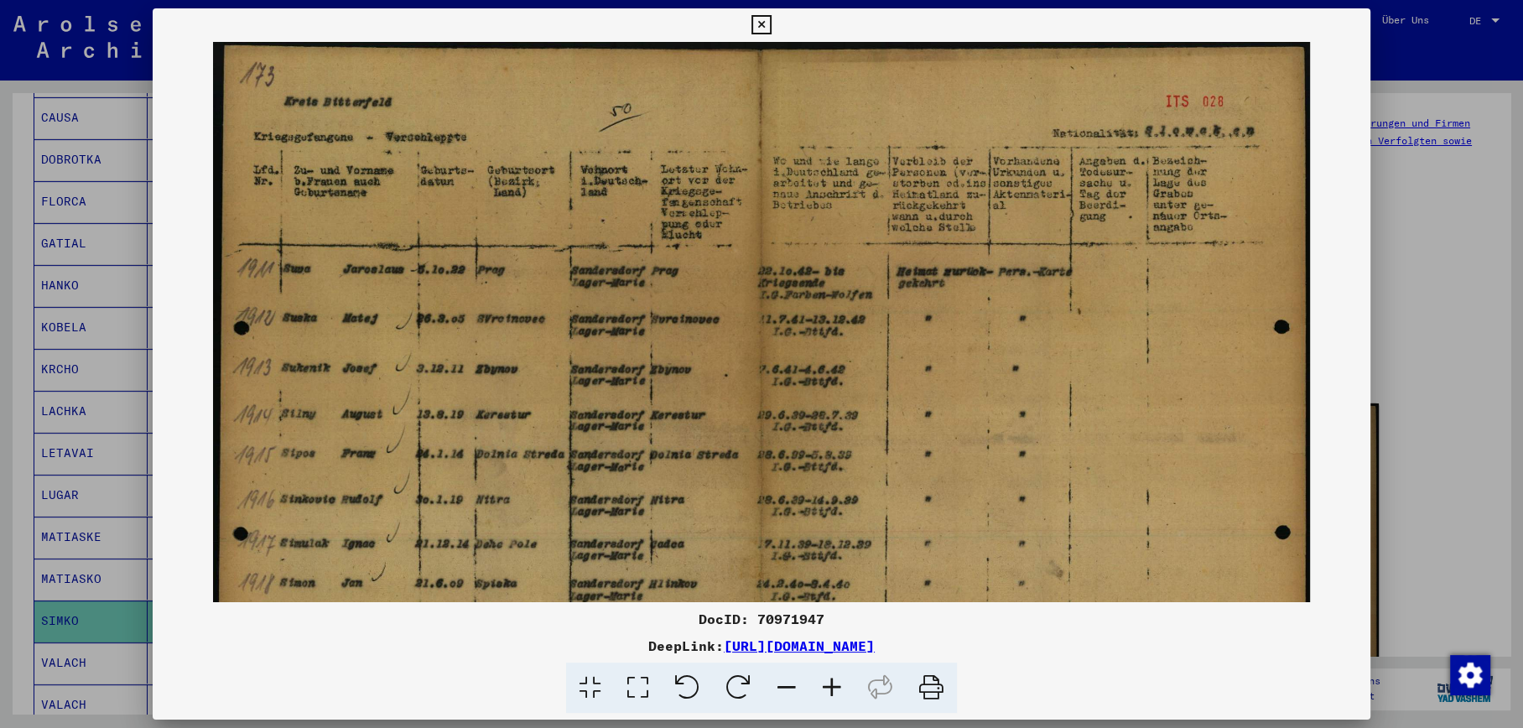
click at [832, 690] on icon at bounding box center [831, 687] width 45 height 51
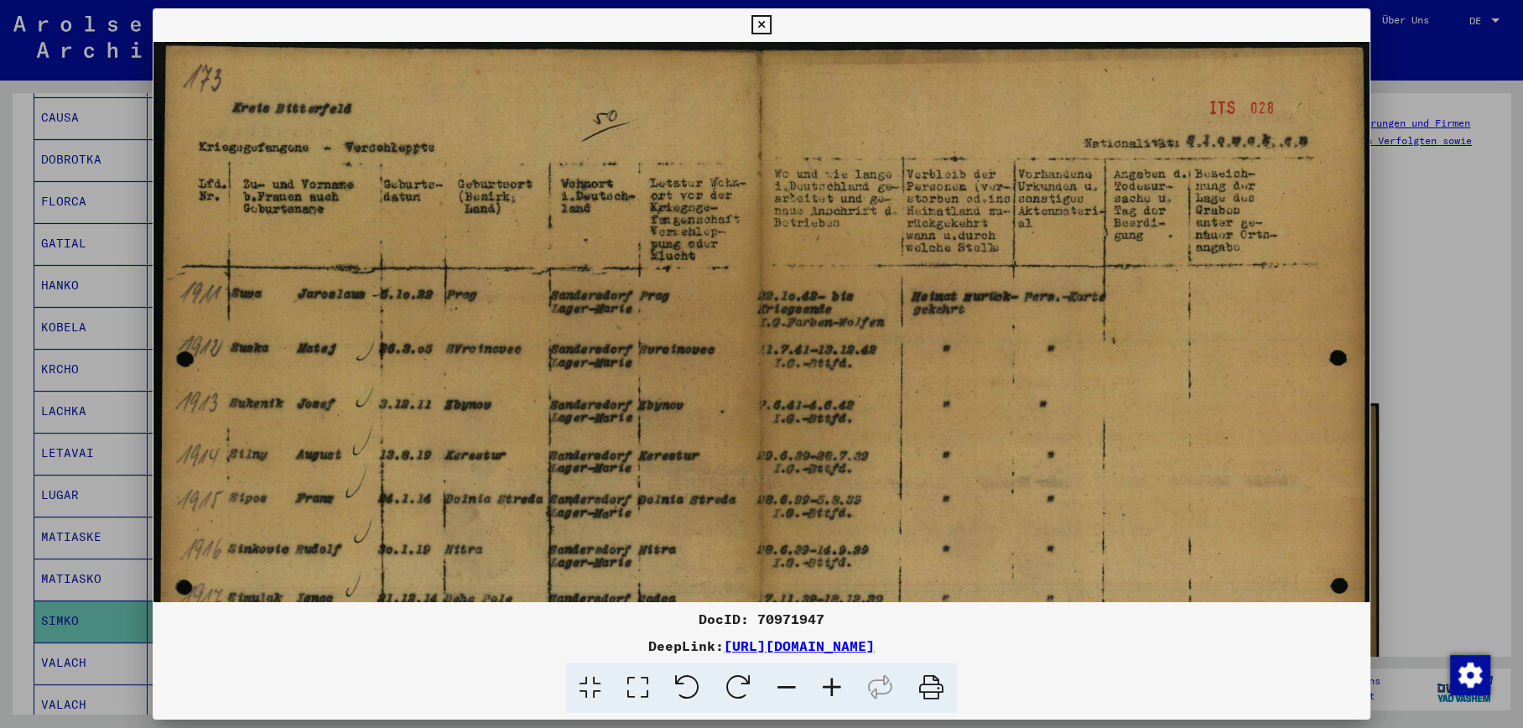
click at [832, 690] on icon at bounding box center [831, 687] width 45 height 51
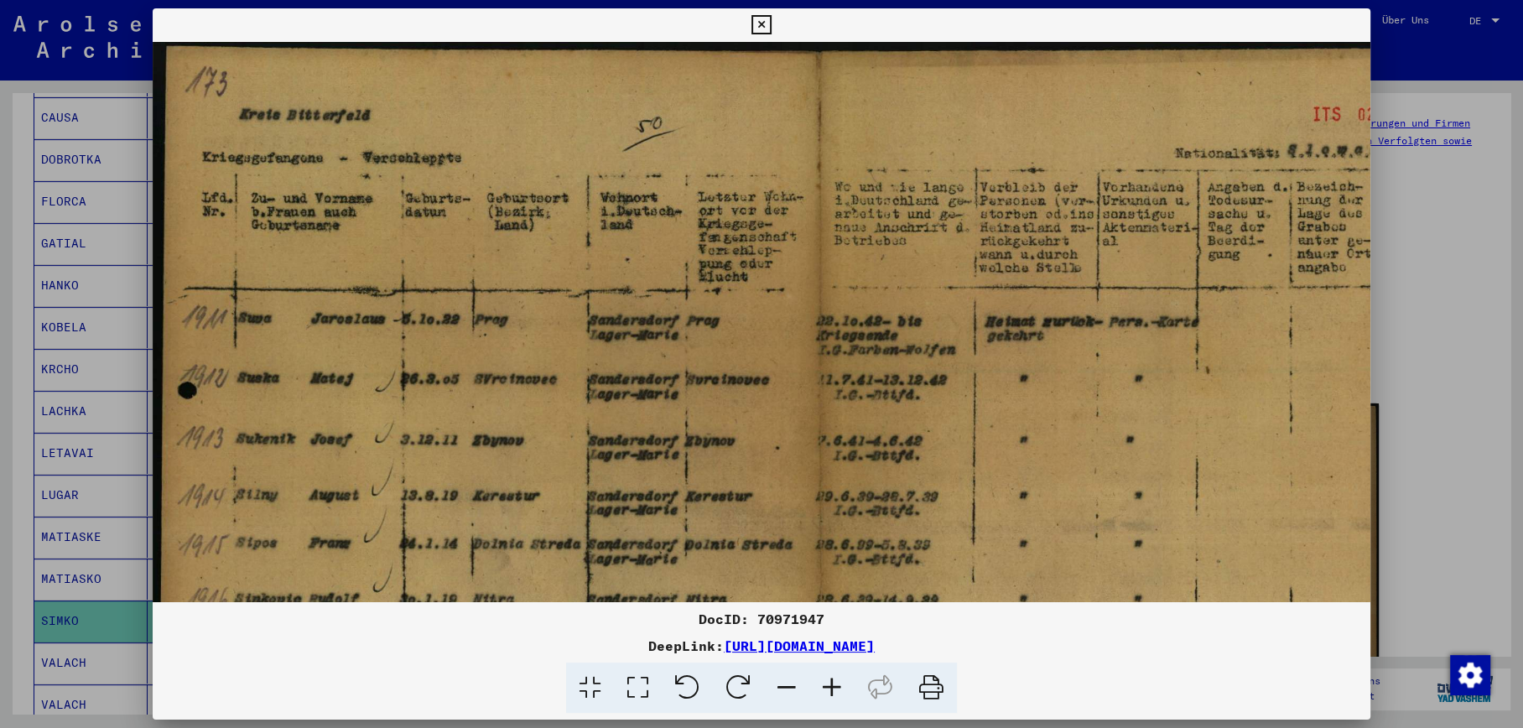
click at [832, 690] on icon at bounding box center [831, 687] width 45 height 51
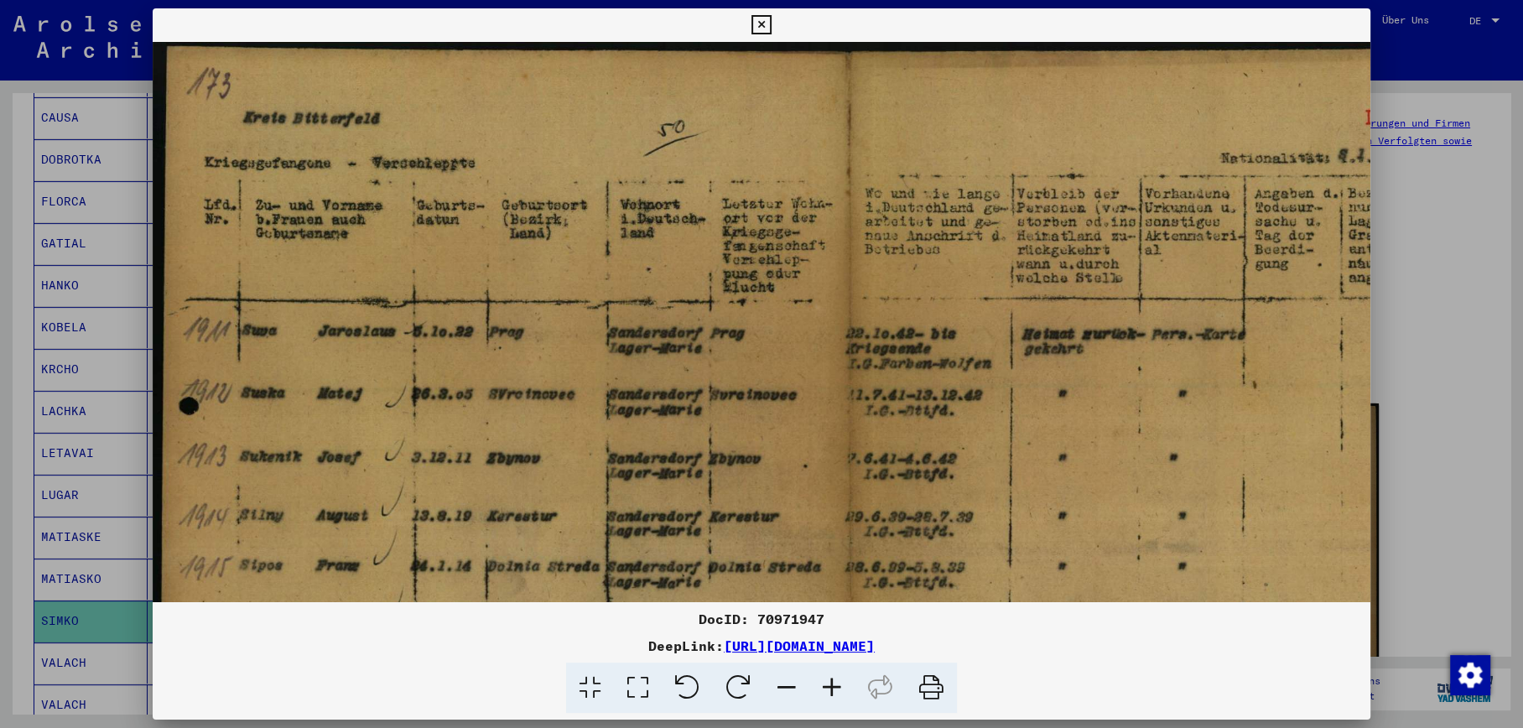
click at [832, 690] on icon at bounding box center [831, 687] width 45 height 51
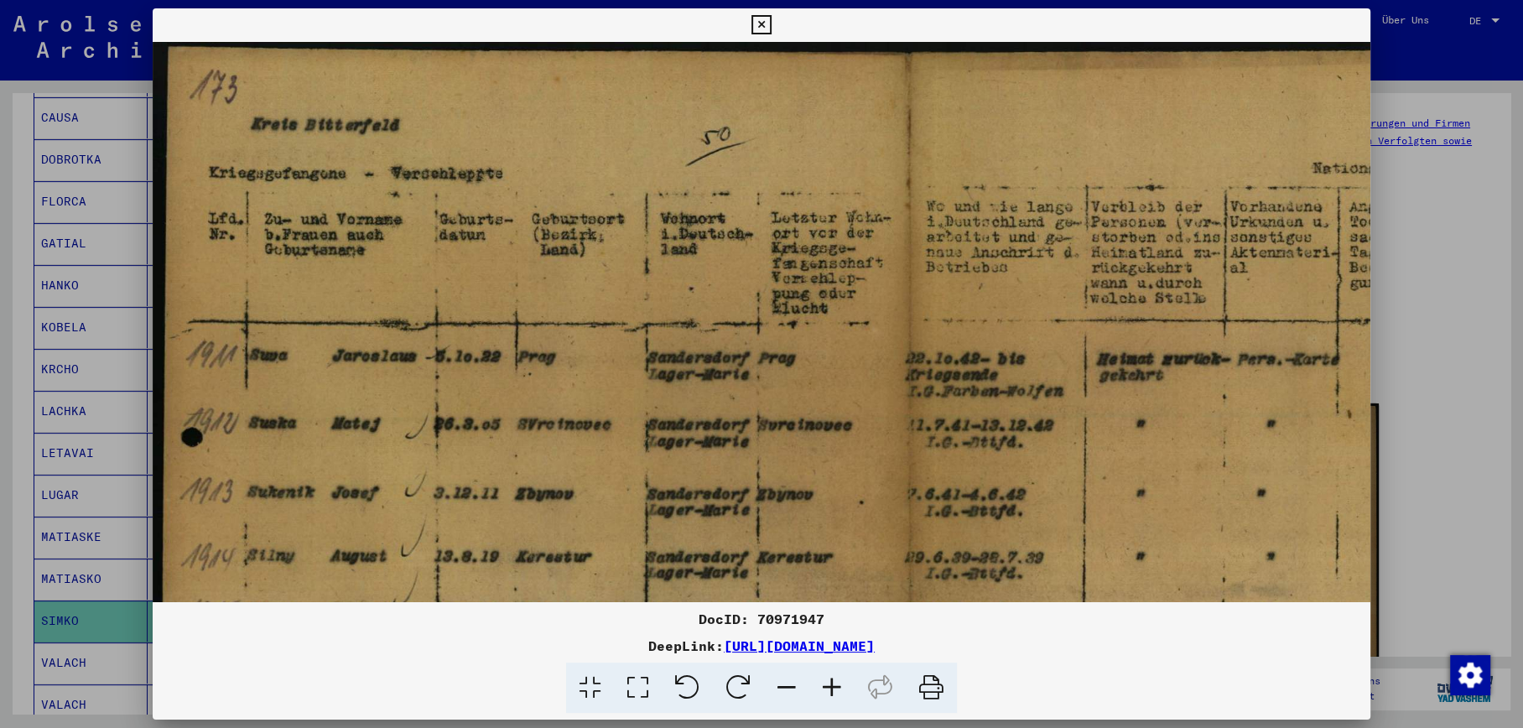
click at [832, 690] on icon at bounding box center [831, 687] width 45 height 51
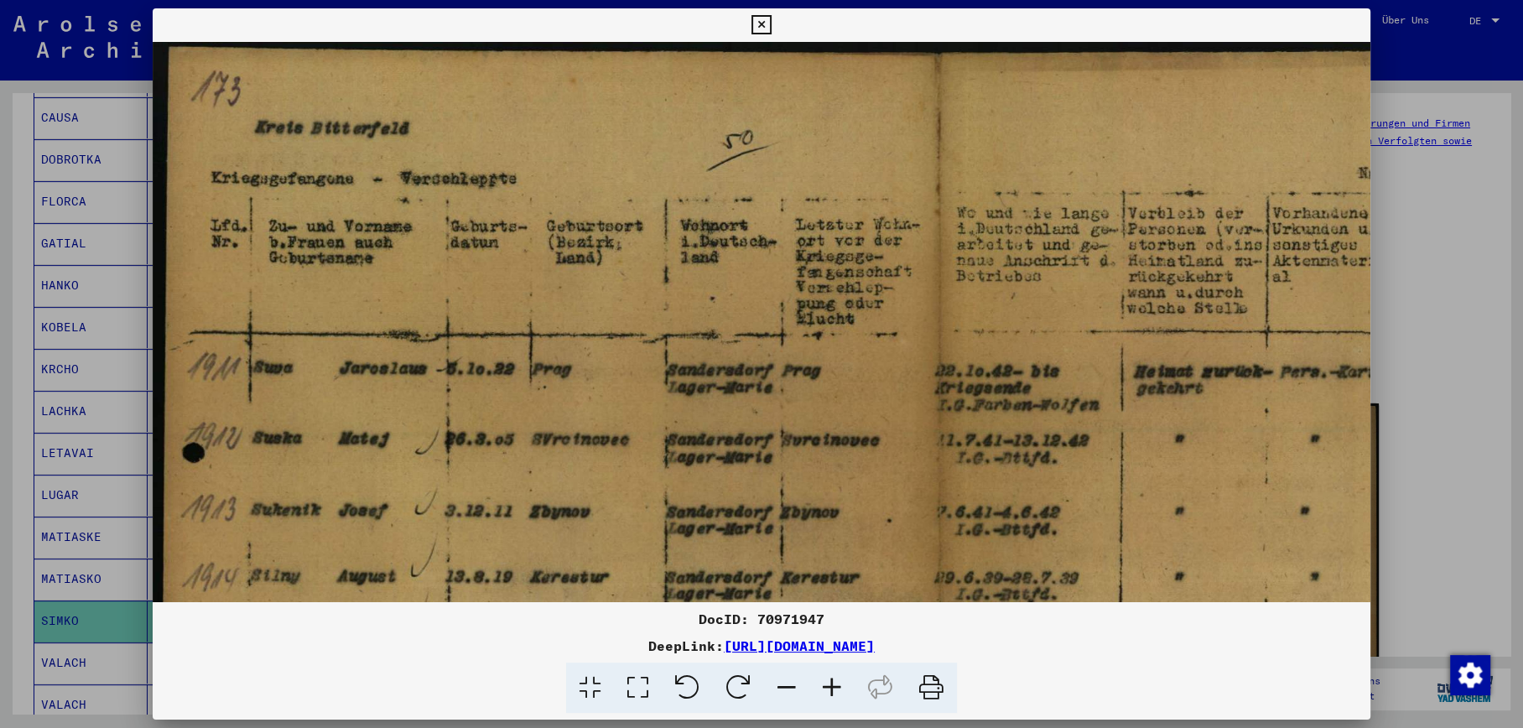
click at [832, 690] on icon at bounding box center [831, 687] width 45 height 51
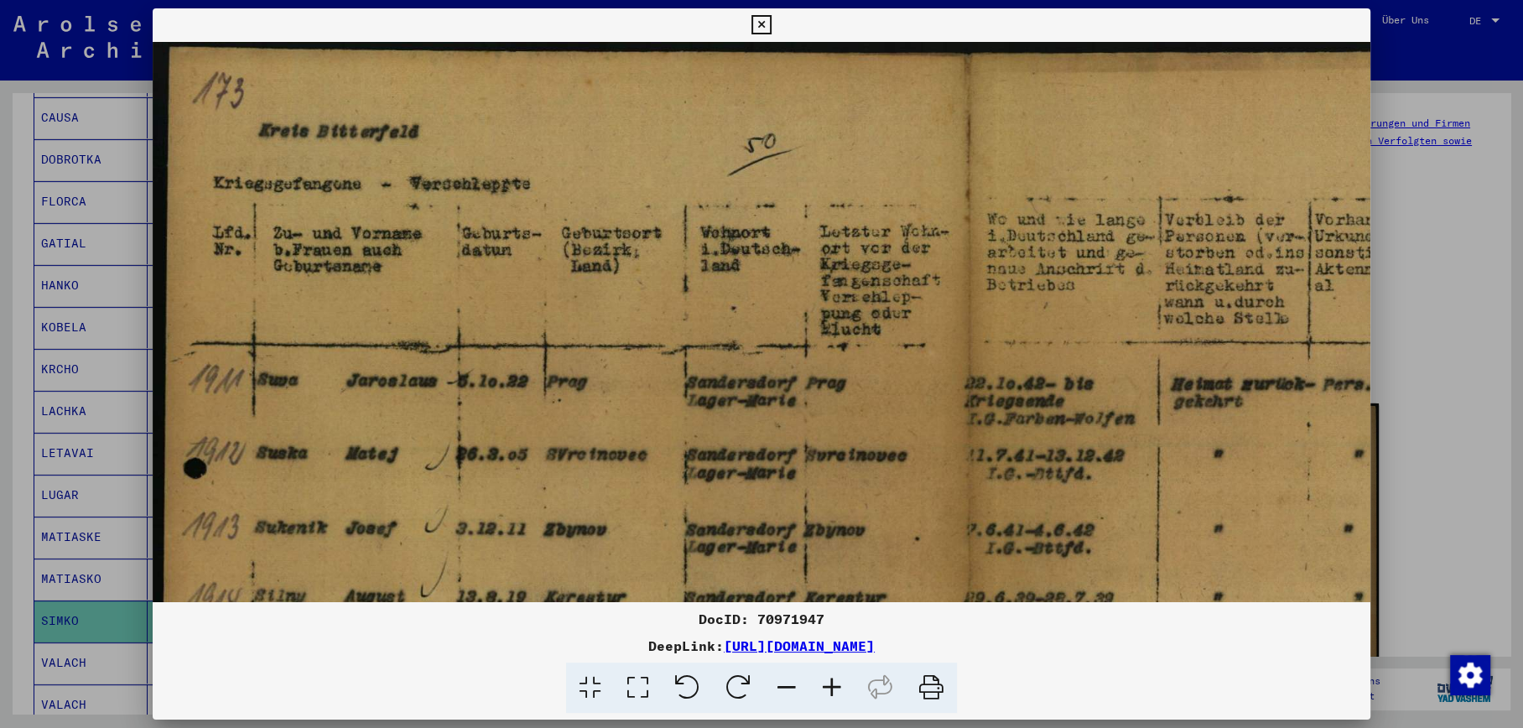
click at [832, 690] on icon at bounding box center [831, 687] width 45 height 51
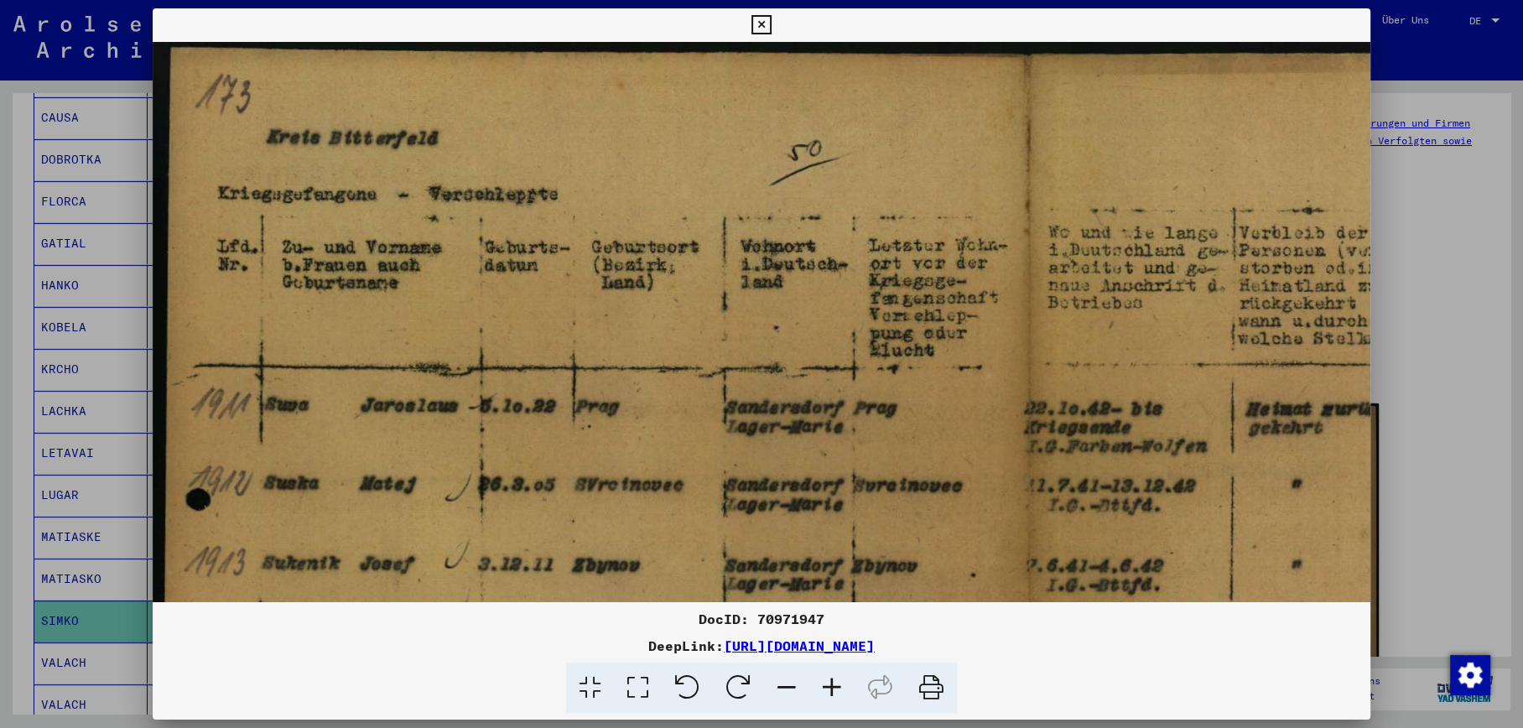
click at [832, 690] on icon at bounding box center [831, 687] width 45 height 51
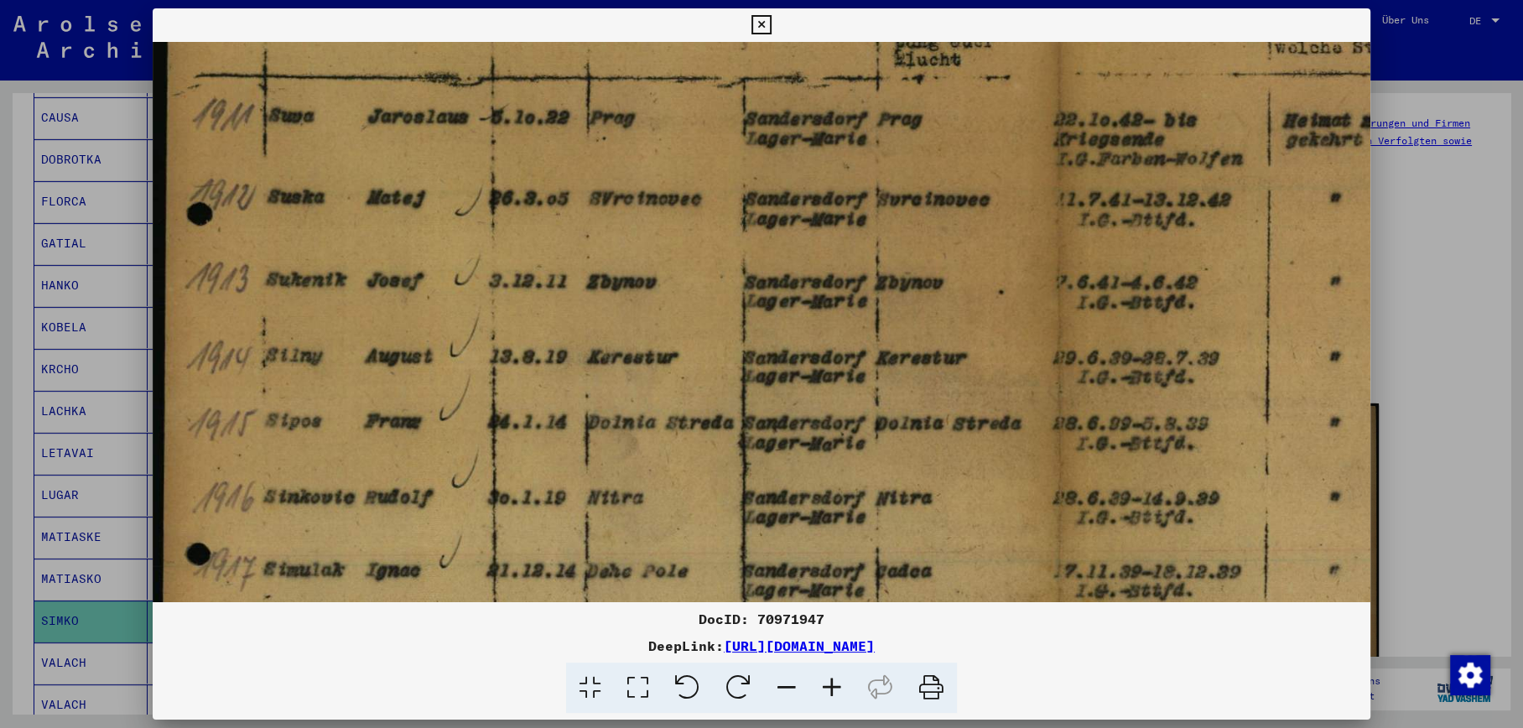
drag, startPoint x: 449, startPoint y: 568, endPoint x: 513, endPoint y: 194, distance: 379.5
click at [513, 194] on img at bounding box center [1060, 377] width 1815 height 1273
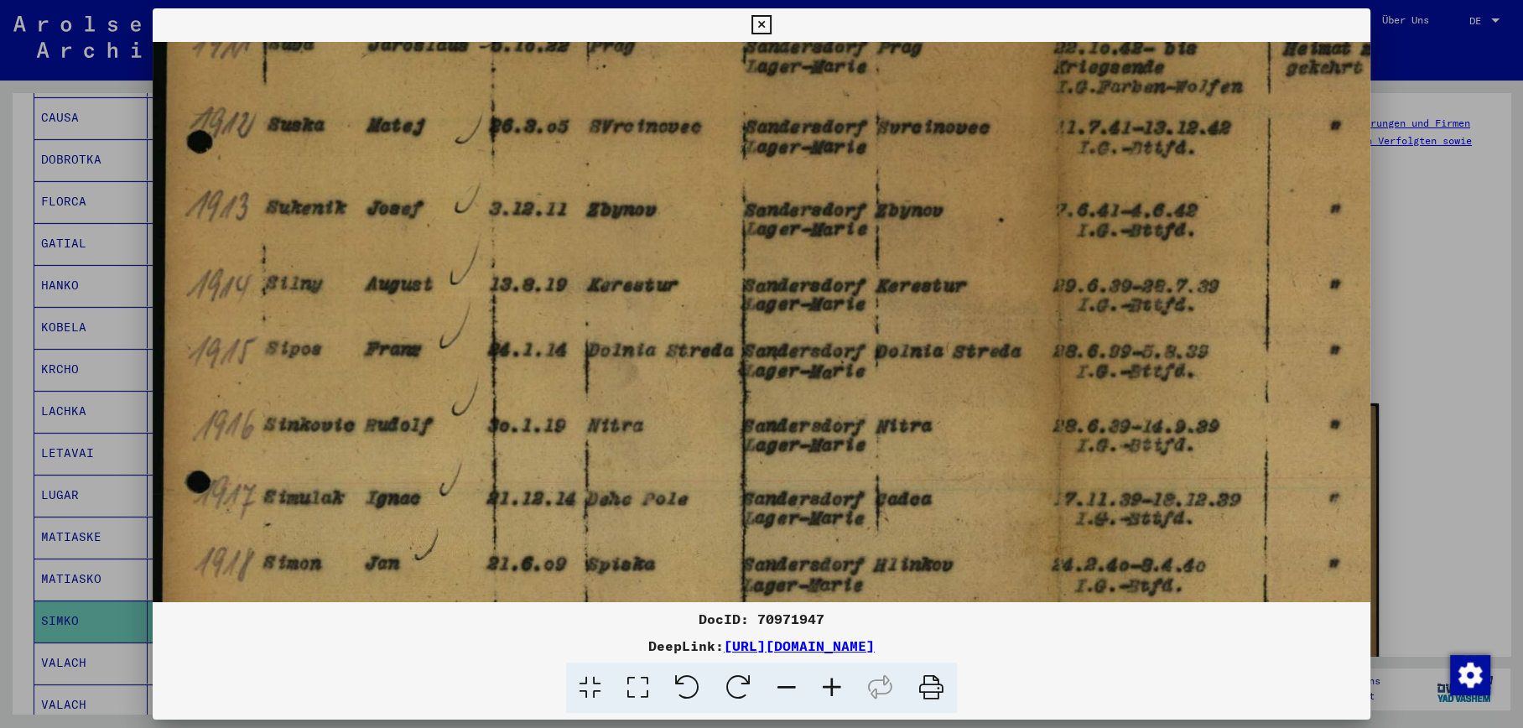
click at [495, 408] on img at bounding box center [1060, 305] width 1815 height 1273
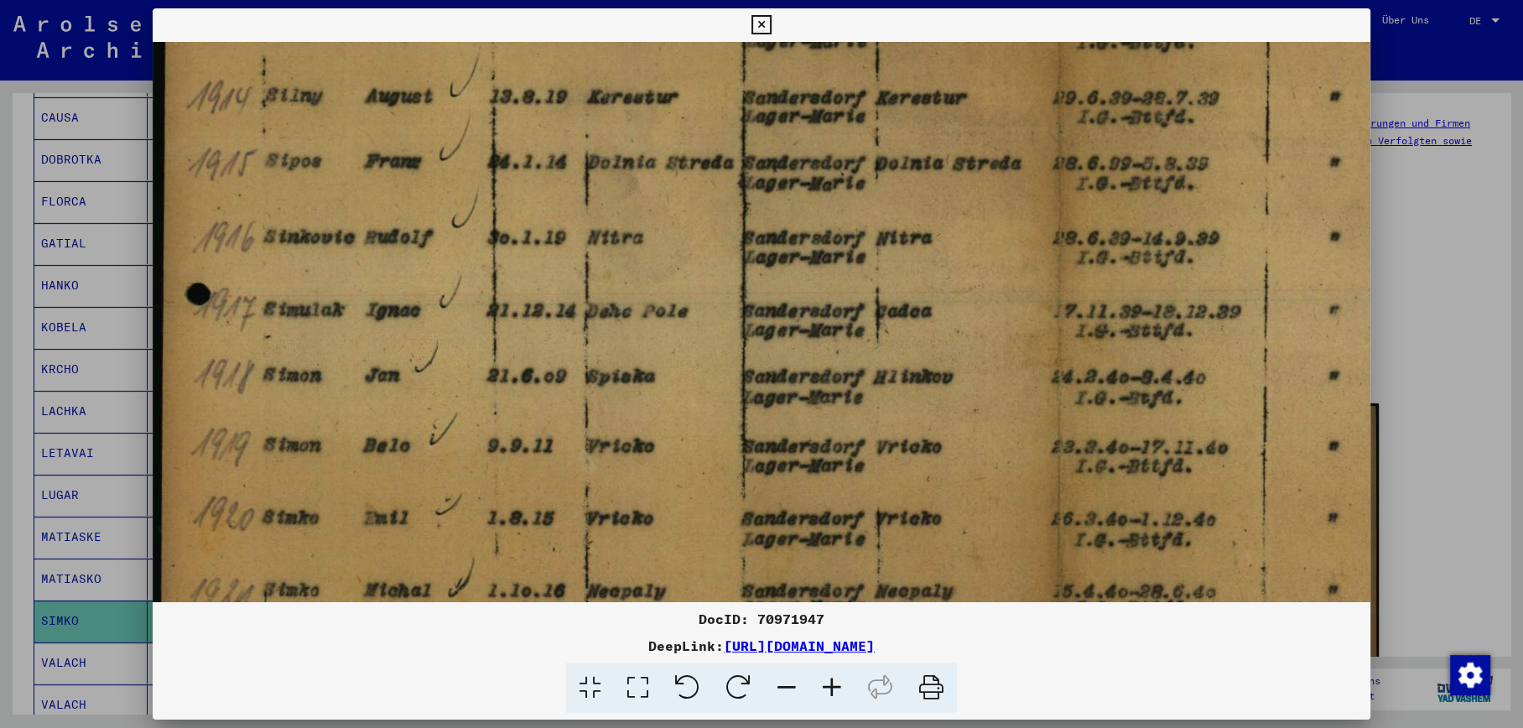
drag, startPoint x: 500, startPoint y: 395, endPoint x: 568, endPoint y: 61, distance: 340.6
click at [568, 61] on img at bounding box center [1060, 117] width 1815 height 1273
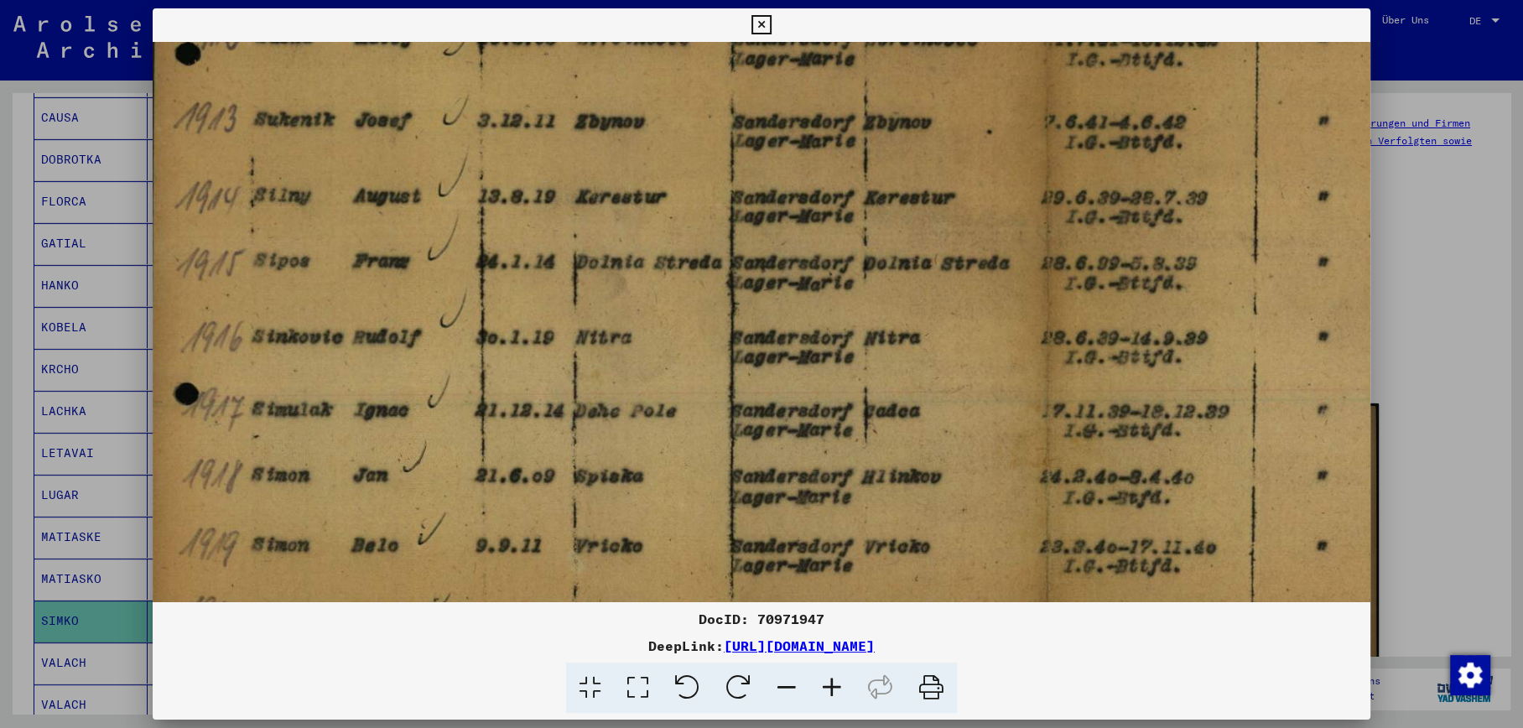
scroll to position [447, 13]
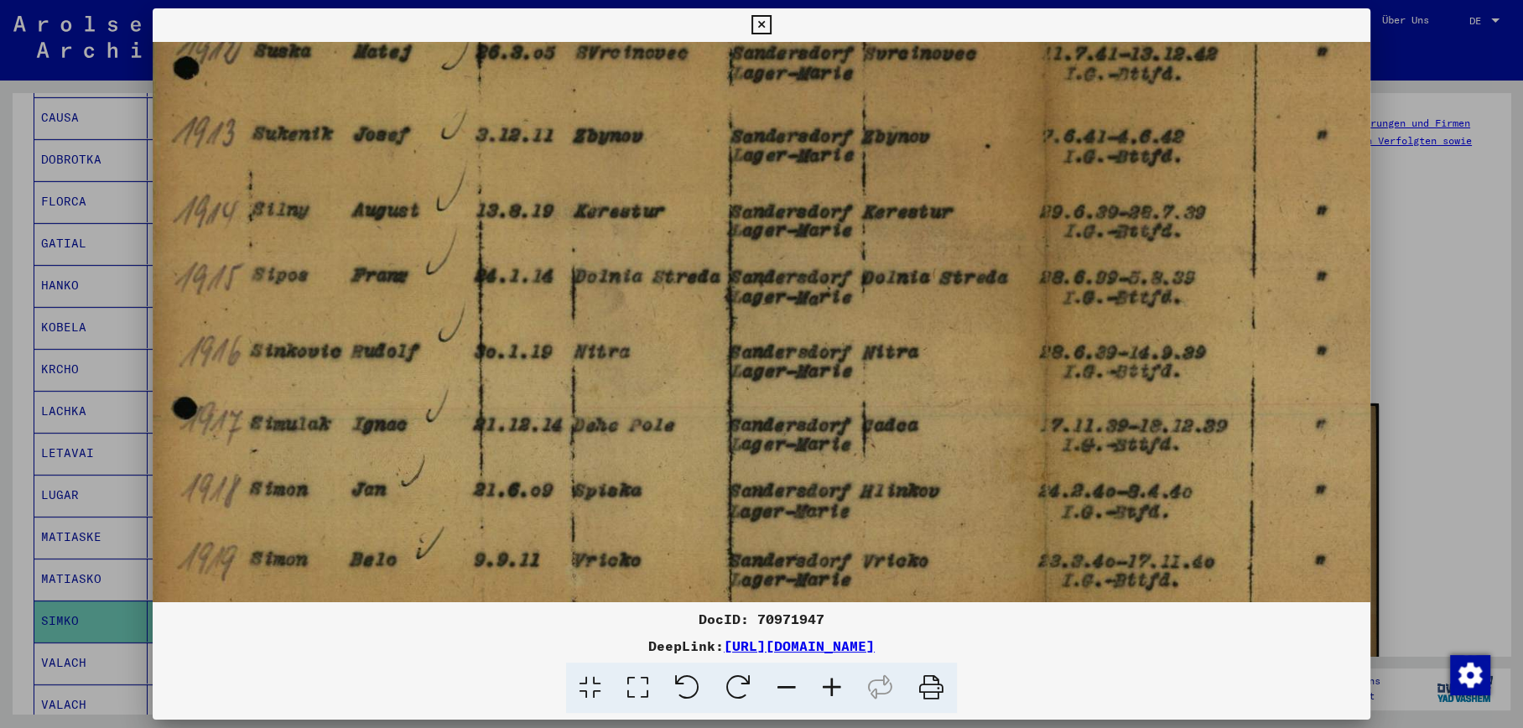
drag, startPoint x: 520, startPoint y: 135, endPoint x: 506, endPoint y: 397, distance: 262.0
click at [506, 397] on img at bounding box center [1046, 231] width 1815 height 1273
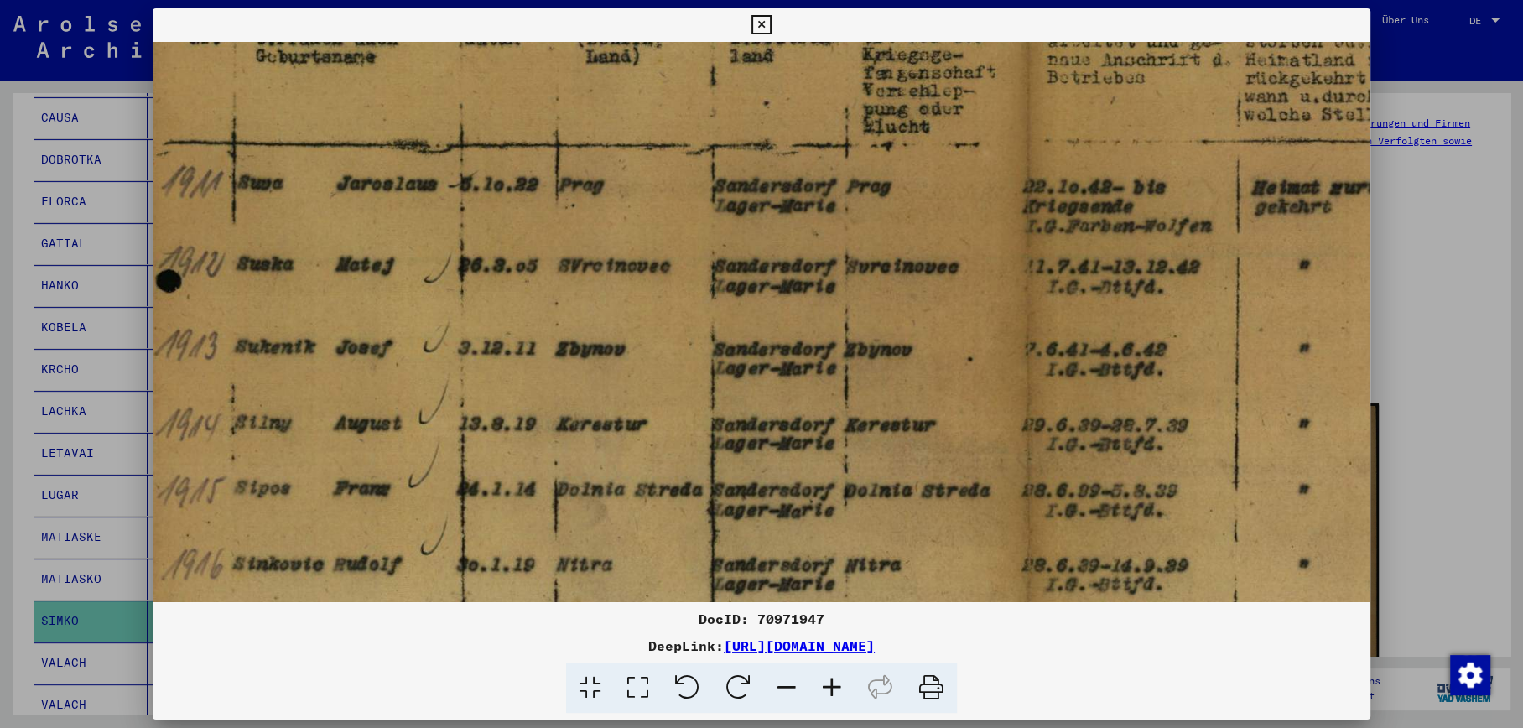
scroll to position [233, 31]
drag, startPoint x: 655, startPoint y: 155, endPoint x: 636, endPoint y: 369, distance: 214.7
click at [636, 369] on img at bounding box center [1029, 445] width 1815 height 1273
click at [760, 19] on icon at bounding box center [760, 25] width 19 height 20
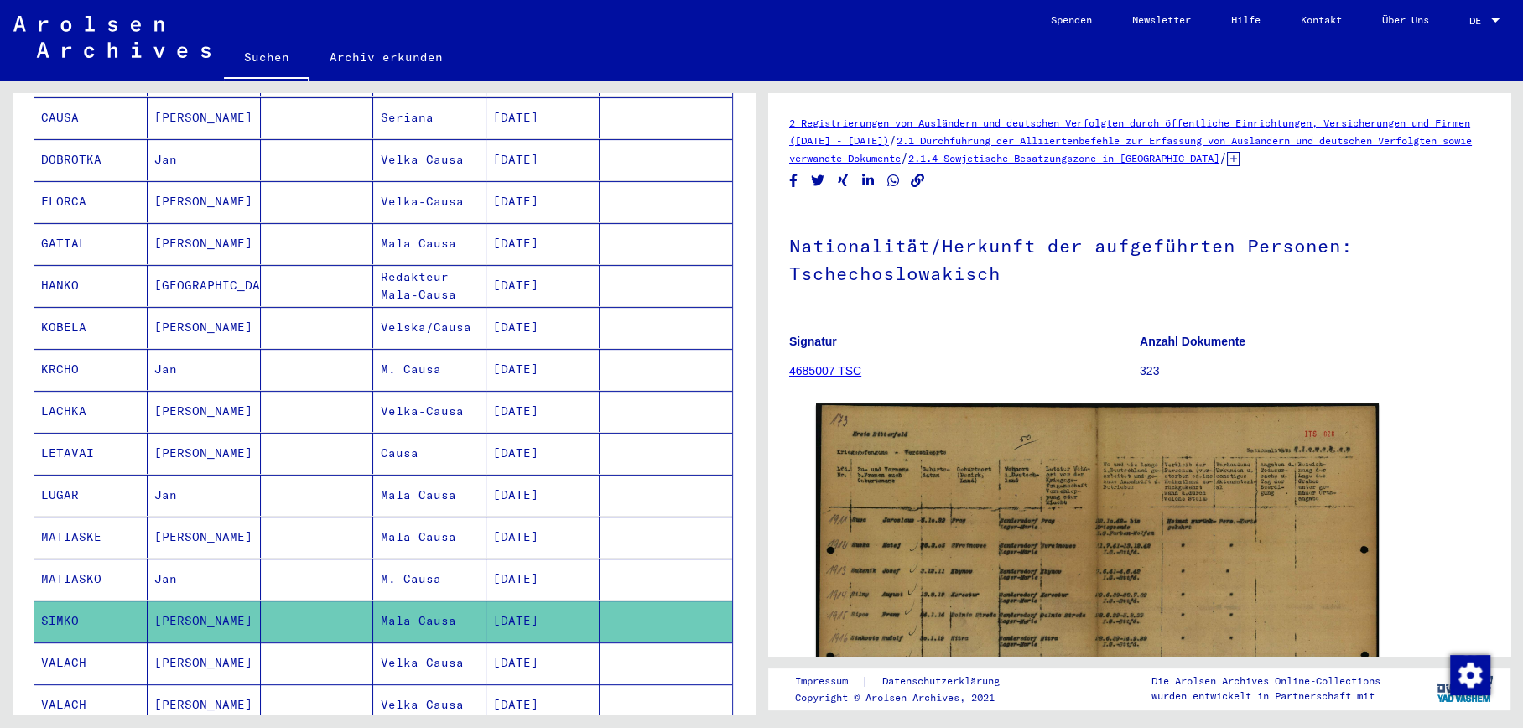
scroll to position [841, 0]
